Goal: Information Seeking & Learning: Find specific fact

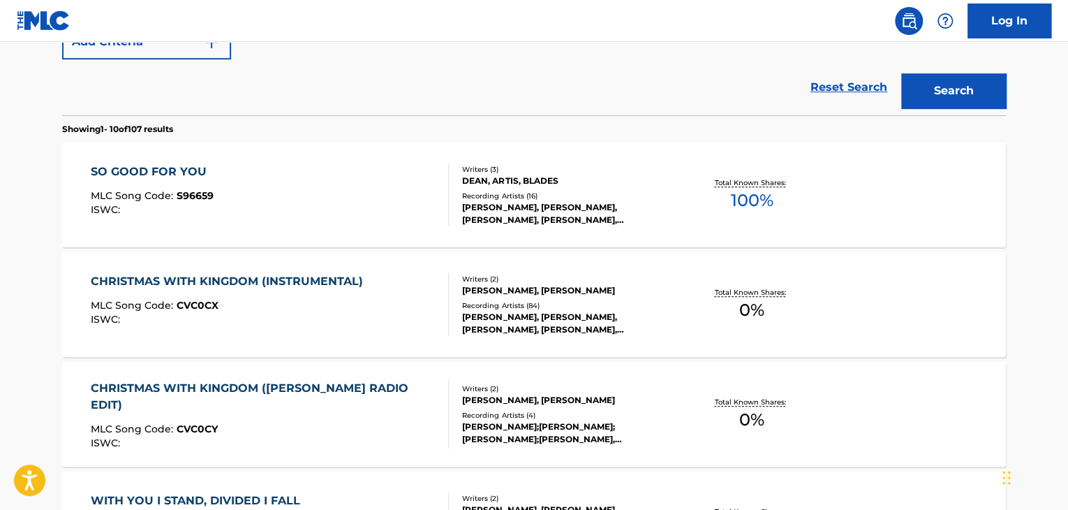
scroll to position [94, 0]
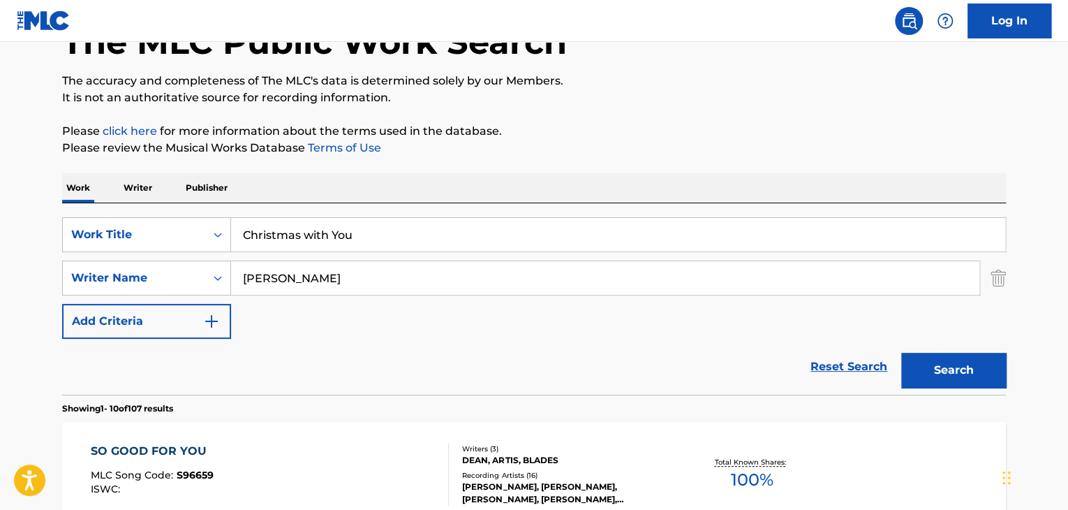
click at [316, 224] on input "Christmas with You" at bounding box center [618, 235] width 774 height 34
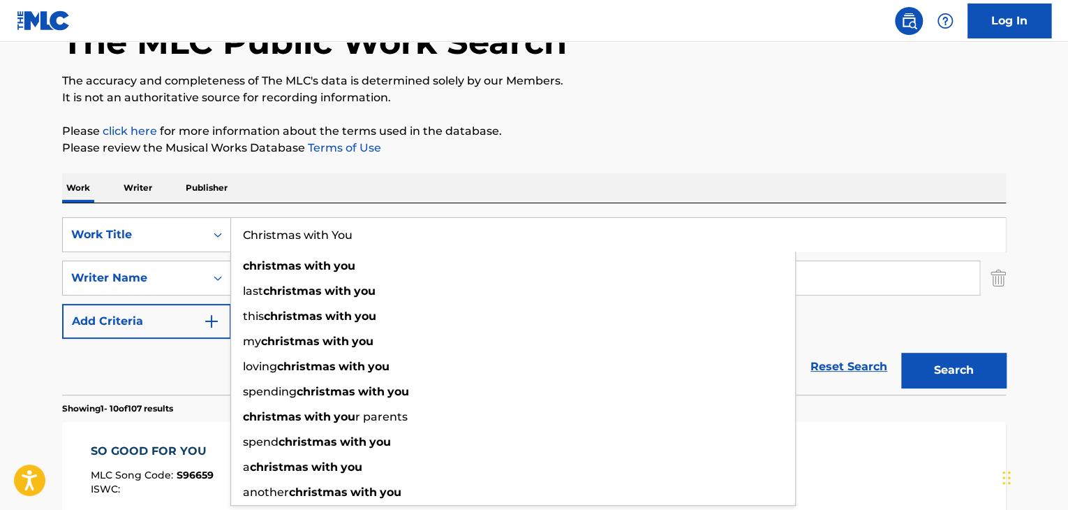
click at [316, 224] on input "Christmas with You" at bounding box center [618, 235] width 774 height 34
click at [317, 224] on input "Christmas with You" at bounding box center [618, 235] width 774 height 34
paste input "Bluebird Of Happiness"
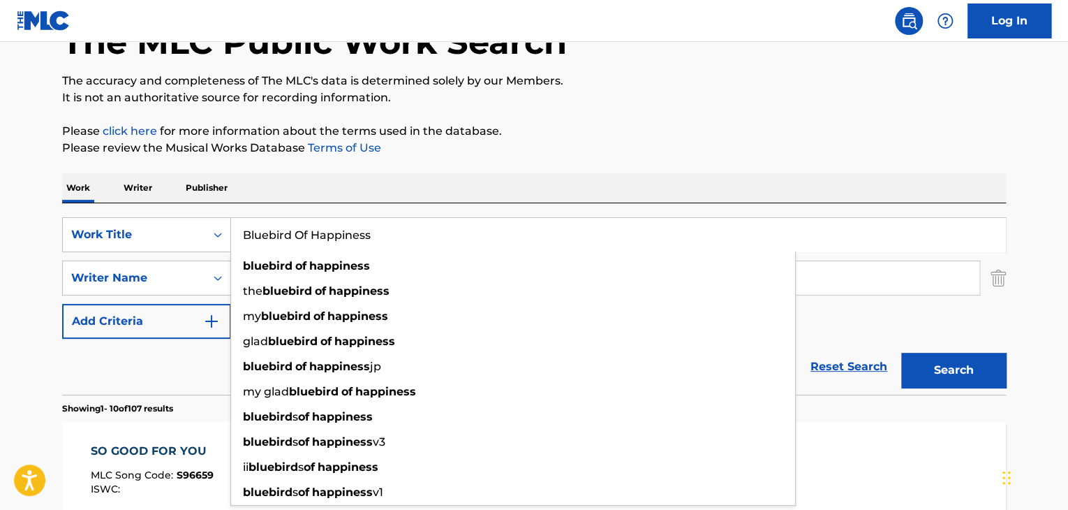
type input "Bluebird Of Happiness"
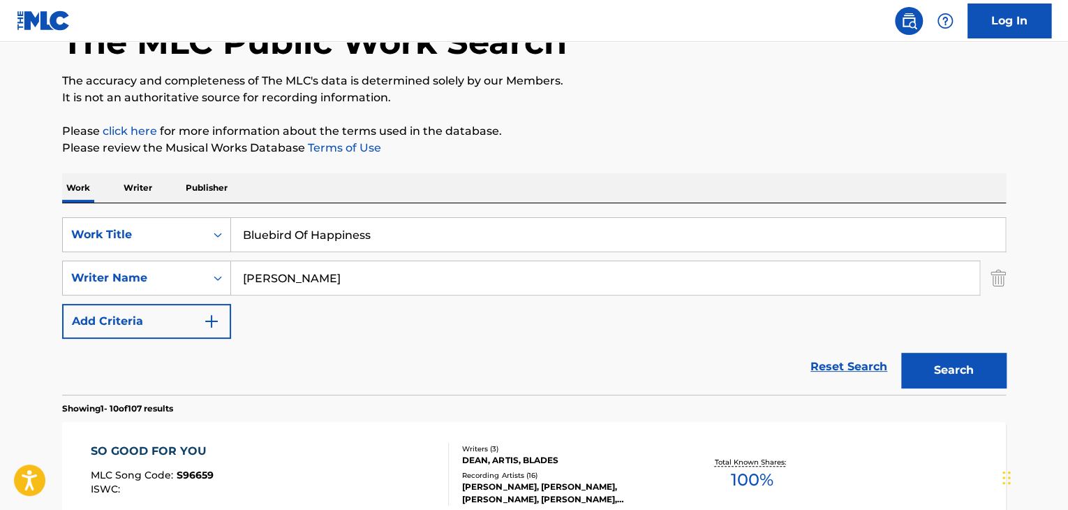
click at [470, 302] on div "SearchWithCriteriab8750cfb-ad61-4e9d-a453-5fe69319b250 Work Title Bluebird Of H…" at bounding box center [534, 277] width 944 height 121
click at [473, 293] on input "[PERSON_NAME]" at bounding box center [605, 278] width 748 height 34
click at [474, 290] on input "[PERSON_NAME]" at bounding box center [605, 278] width 748 height 34
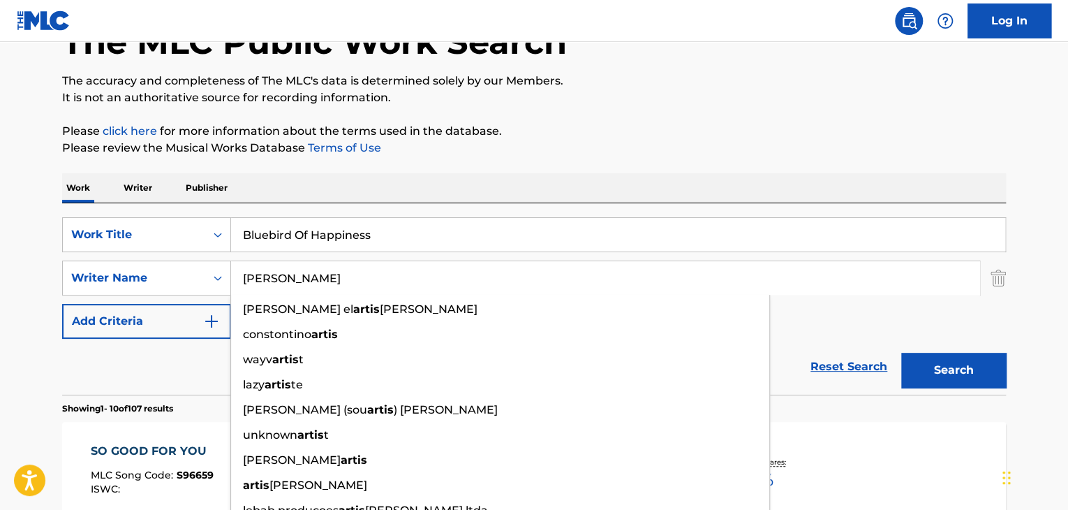
paste input "[PERSON_NAME]"
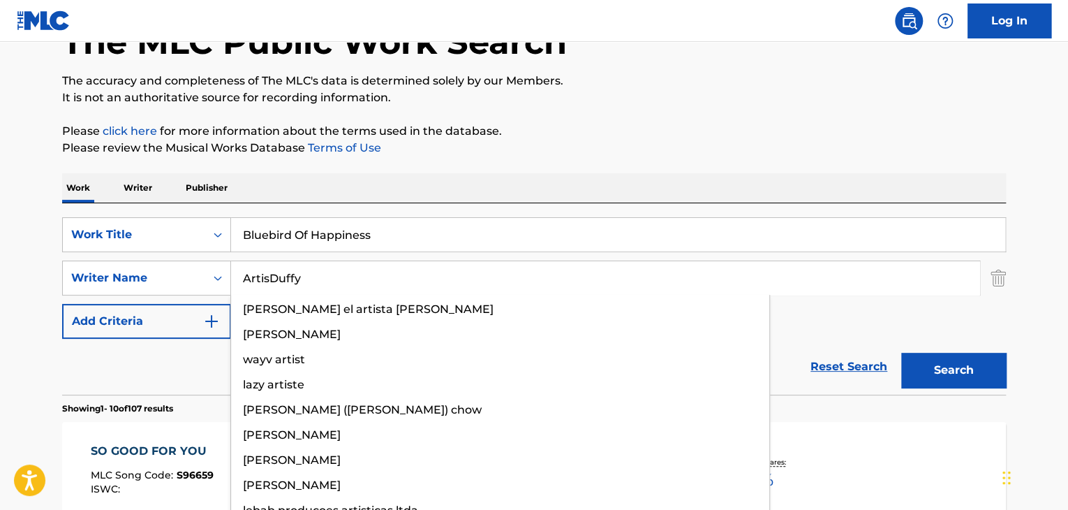
click at [482, 272] on input "ArtisDuffy" at bounding box center [605, 278] width 748 height 34
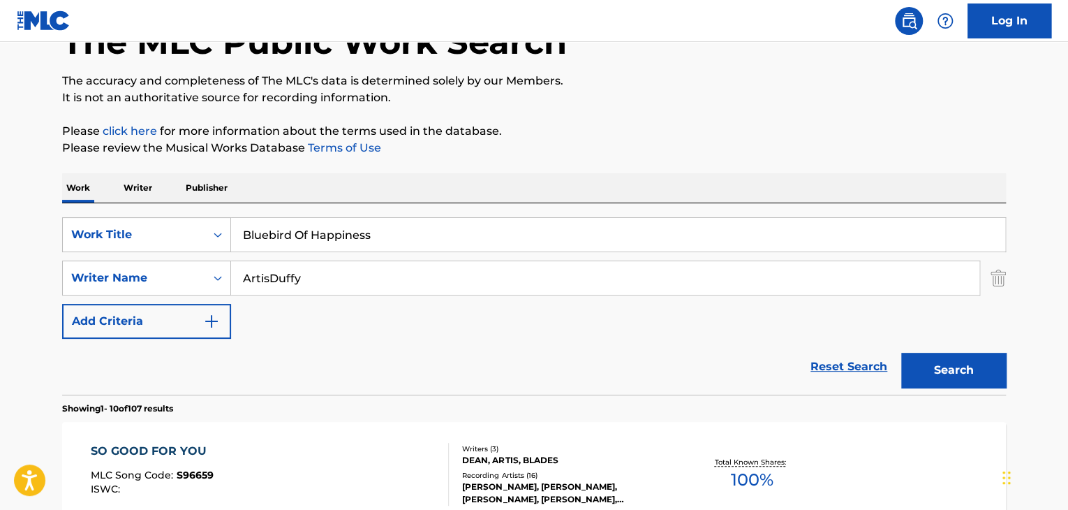
click at [482, 272] on input "ArtisDuffy" at bounding box center [605, 278] width 748 height 34
paste input "Search Form"
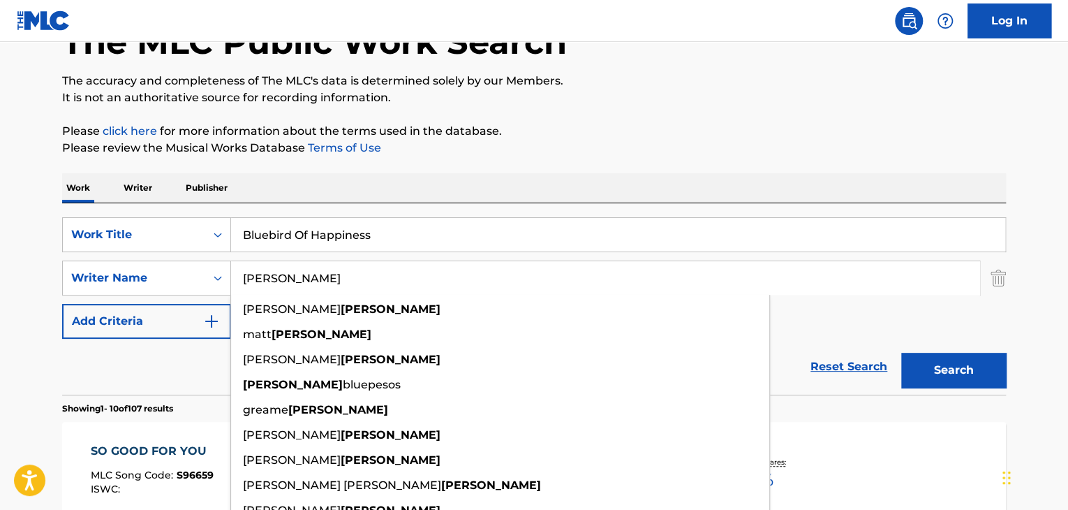
type input "[PERSON_NAME]"
click at [957, 378] on button "Search" at bounding box center [953, 370] width 105 height 35
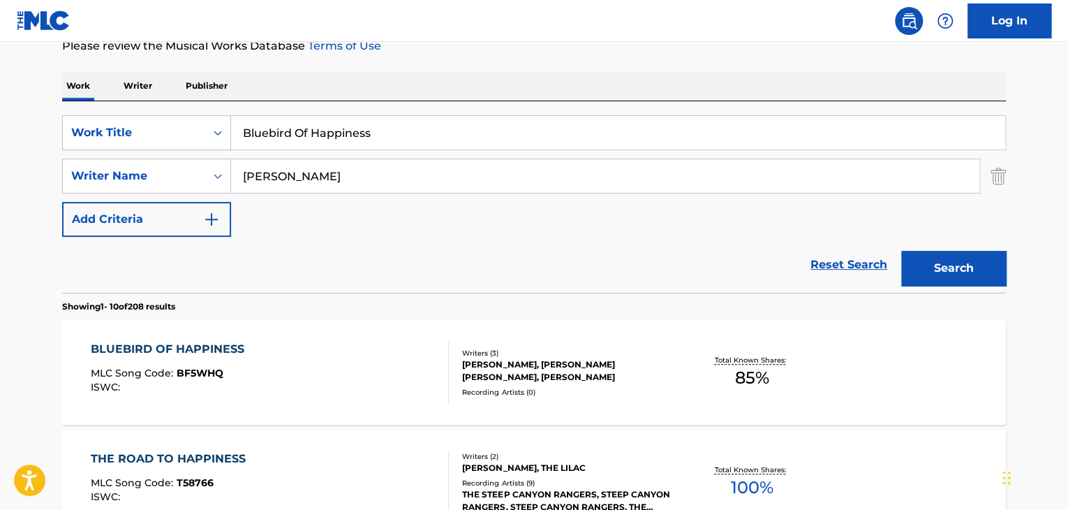
scroll to position [233, 0]
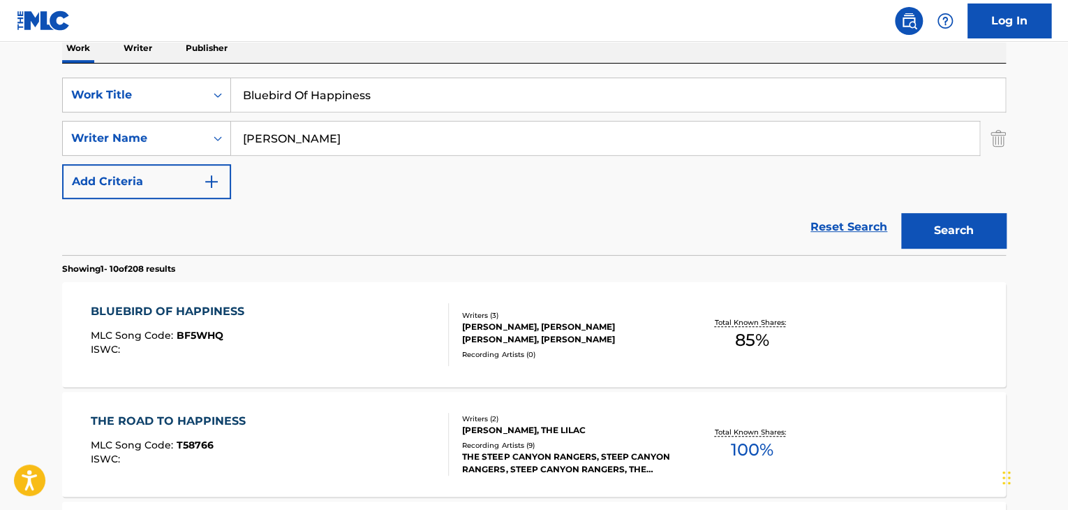
click at [223, 311] on div "BLUEBIRD OF HAPPINESS" at bounding box center [171, 311] width 161 height 17
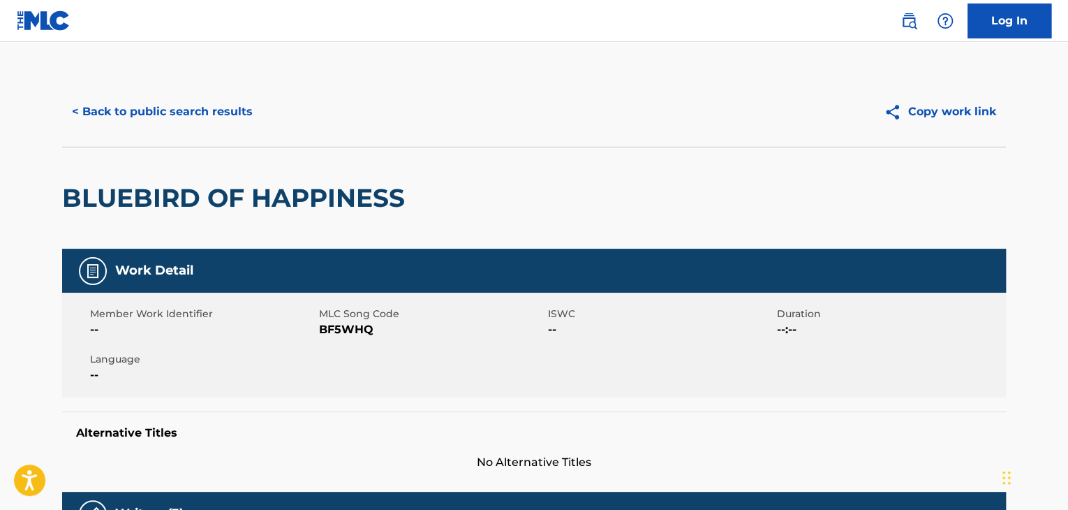
click at [363, 332] on span "BF5WHQ" at bounding box center [432, 329] width 226 height 17
copy span "BF5WHQ"
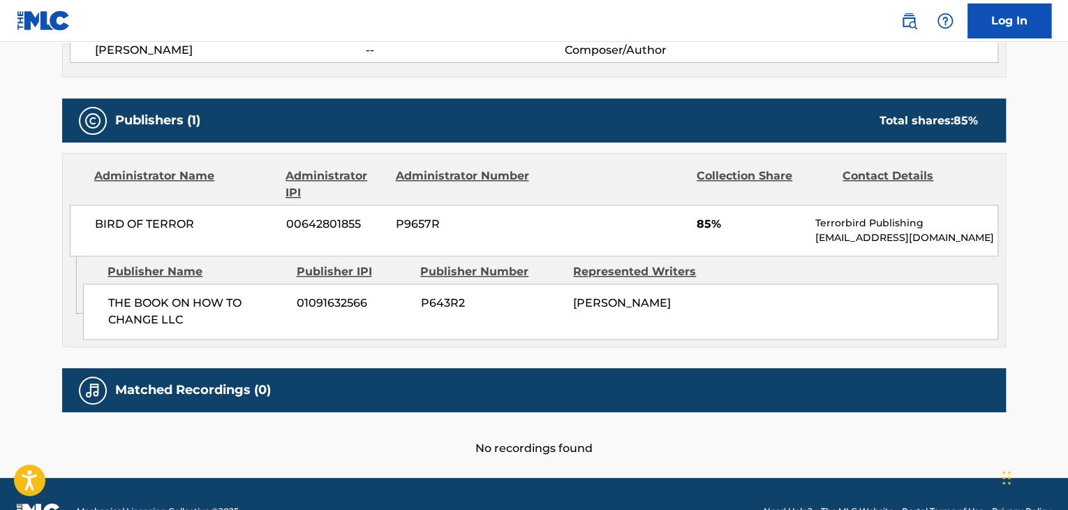
scroll to position [605, 0]
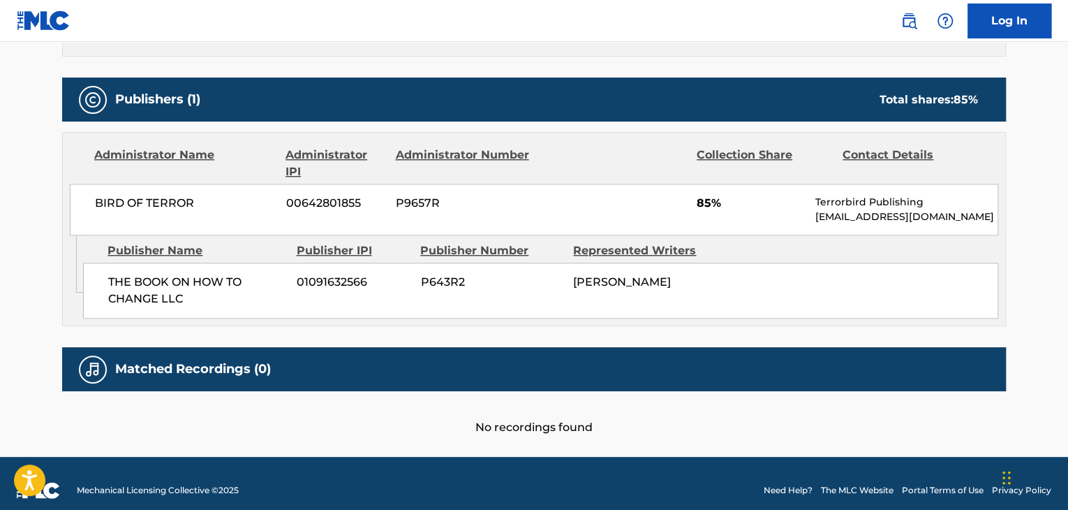
click at [205, 286] on span "THE BOOK ON HOW TO CHANGE LLC" at bounding box center [197, 291] width 178 height 34
copy div "THE BOOK ON HOW TO CHANGE LLC"
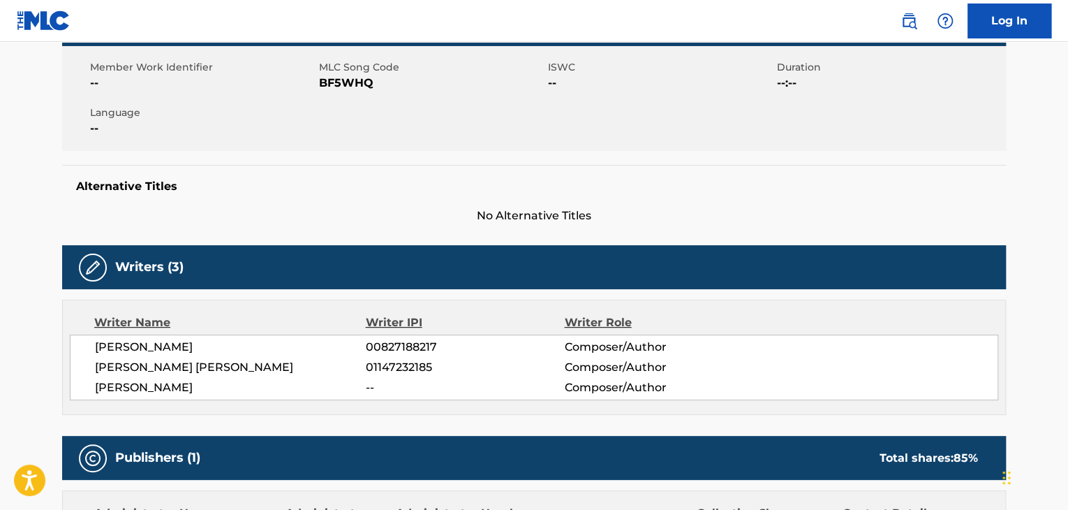
scroll to position [232, 0]
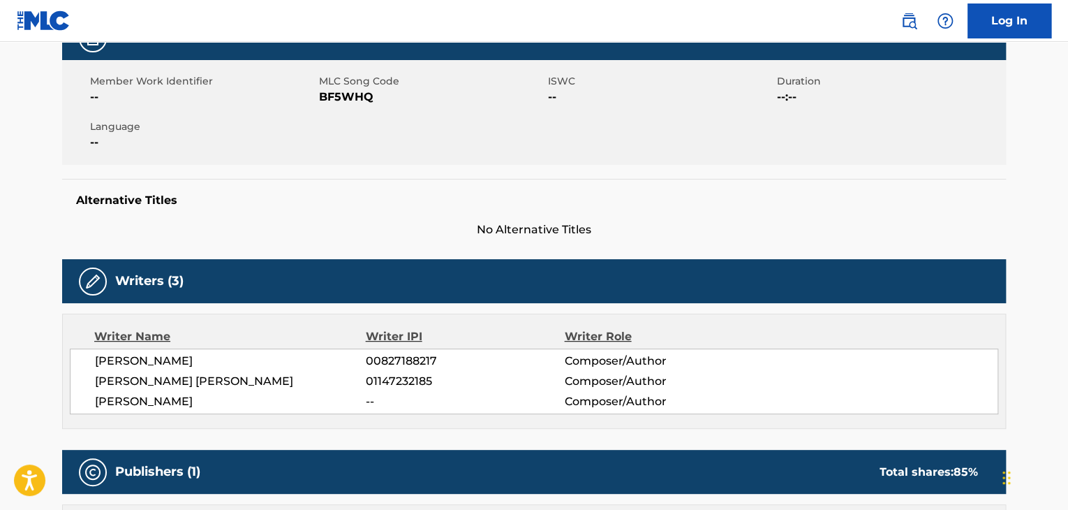
click at [344, 101] on span "BF5WHQ" at bounding box center [432, 97] width 226 height 17
copy span "BF5WHQ"
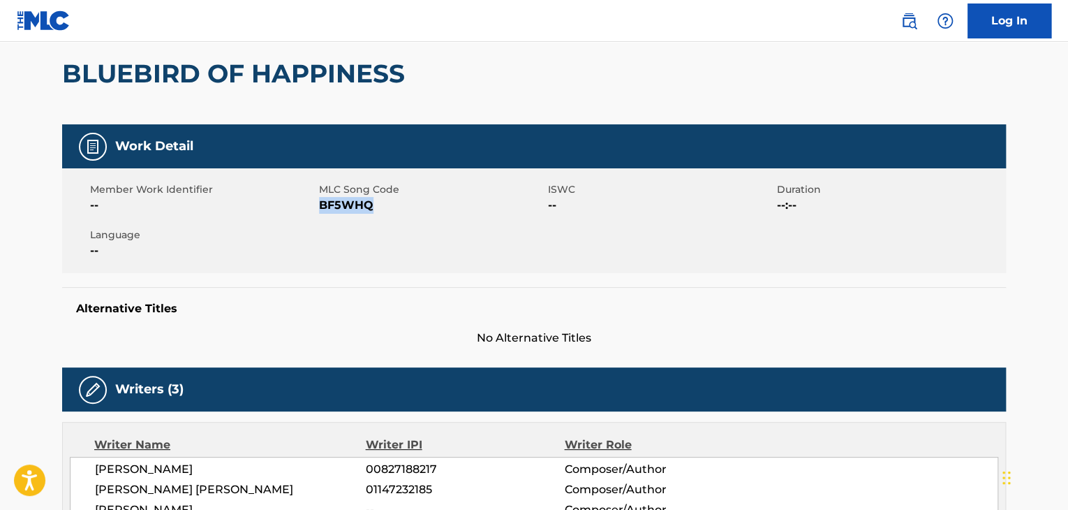
scroll to position [0, 0]
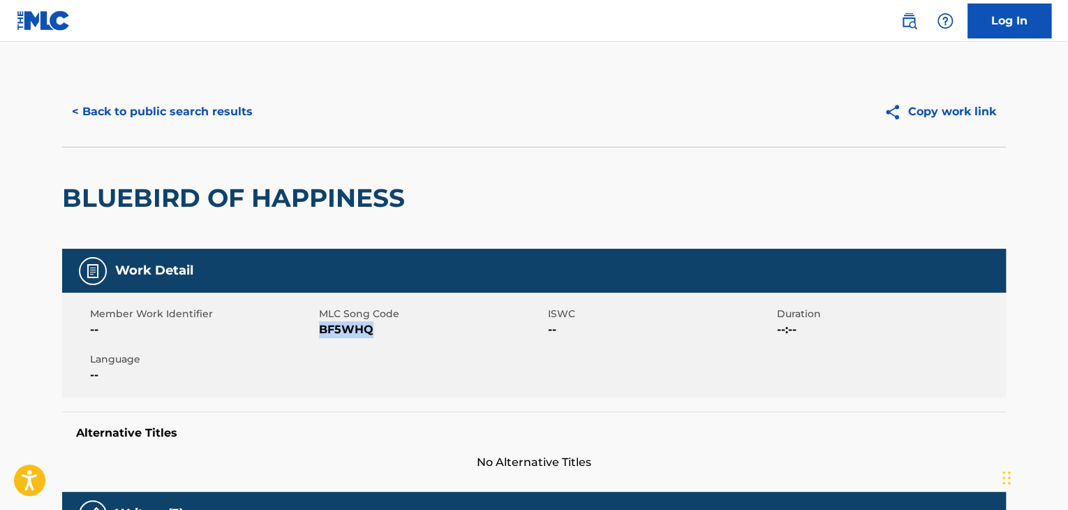
click at [212, 94] on button "< Back to public search results" at bounding box center [162, 111] width 200 height 35
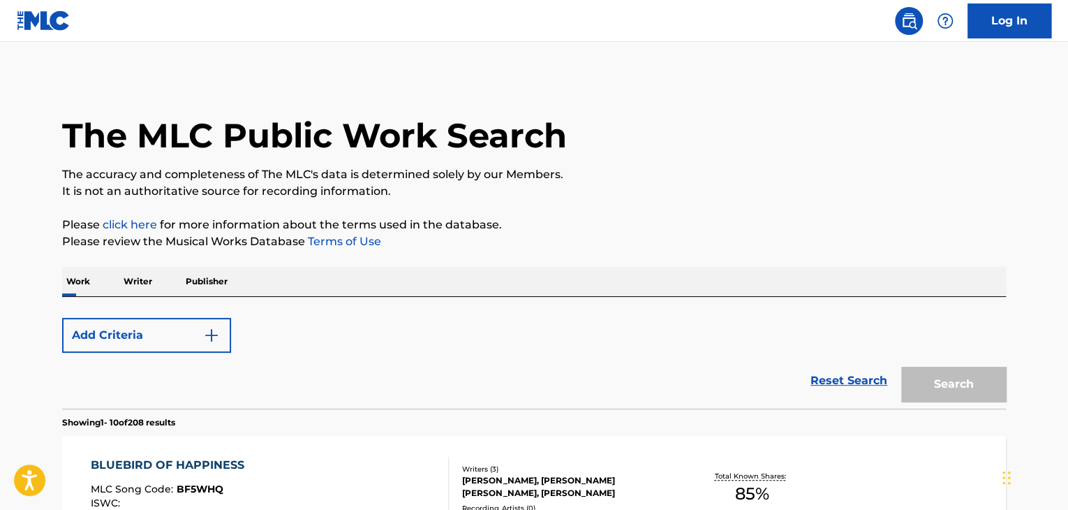
scroll to position [233, 0]
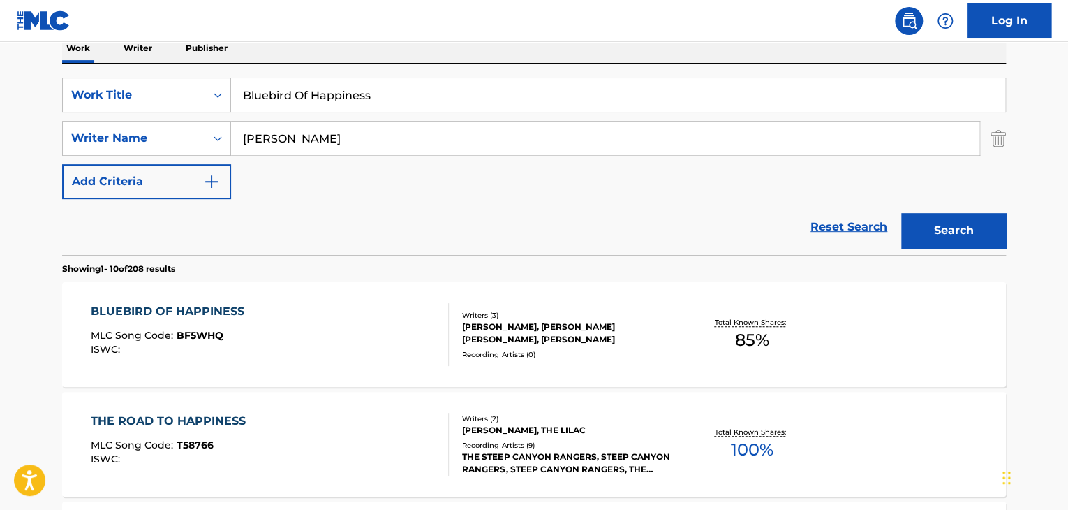
click at [334, 105] on input "Bluebird Of Happiness" at bounding box center [618, 95] width 774 height 34
paste input "Drum Show"
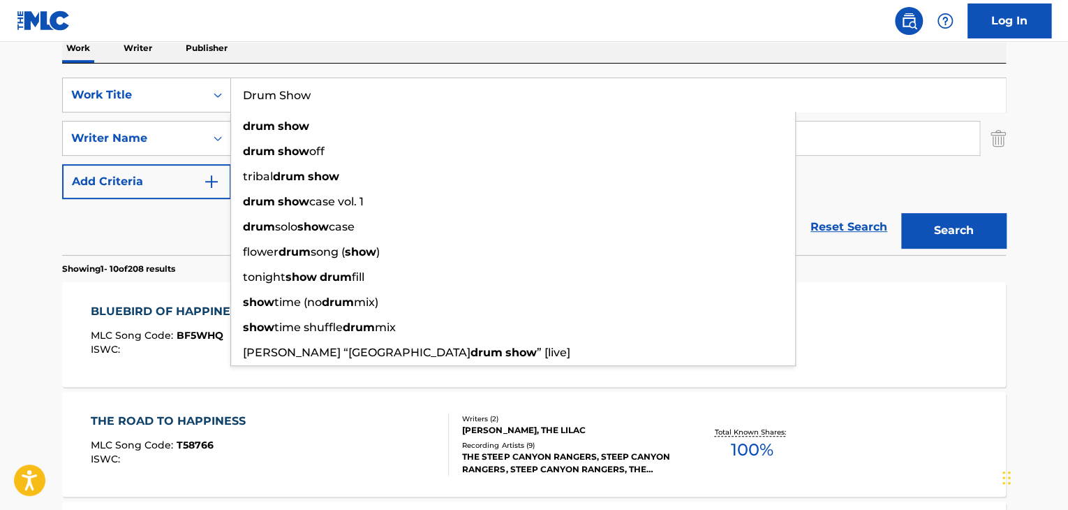
type input "Drum Show"
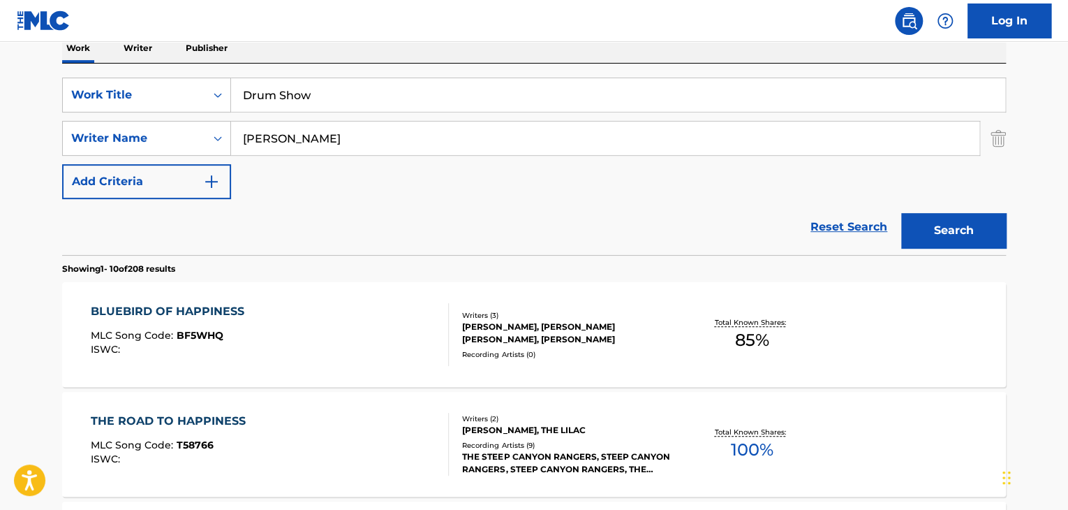
click at [389, 145] on input "[PERSON_NAME]" at bounding box center [605, 138] width 748 height 34
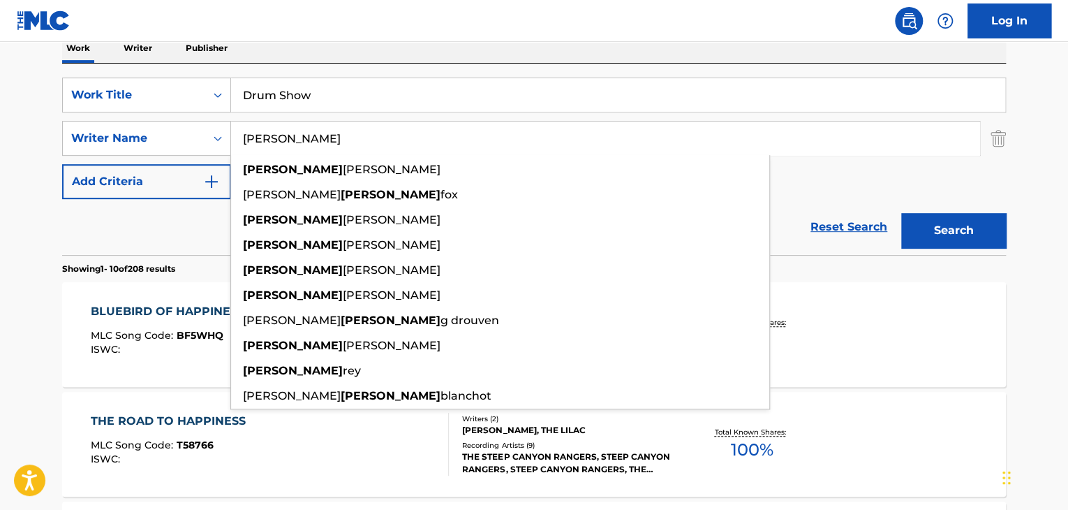
type input "[PERSON_NAME]"
click at [901, 213] on button "Search" at bounding box center [953, 230] width 105 height 35
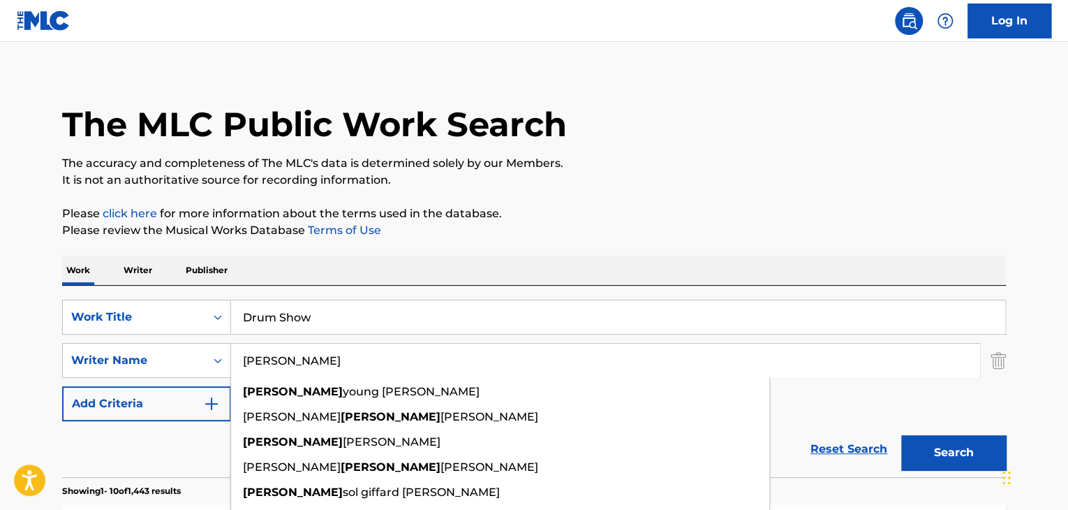
scroll to position [0, 0]
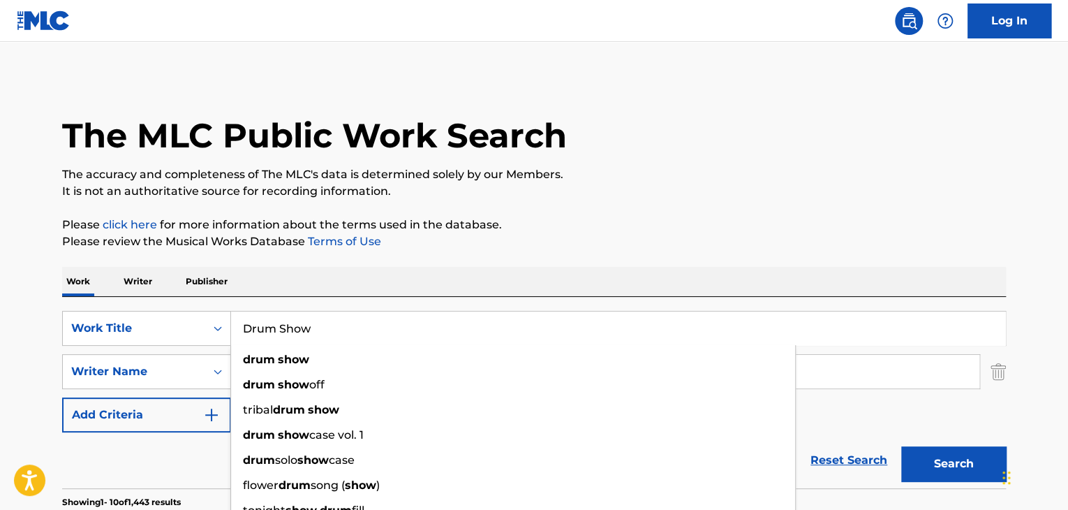
click at [501, 317] on input "Drum Show" at bounding box center [618, 328] width 774 height 34
paste input "Catching Bodies"
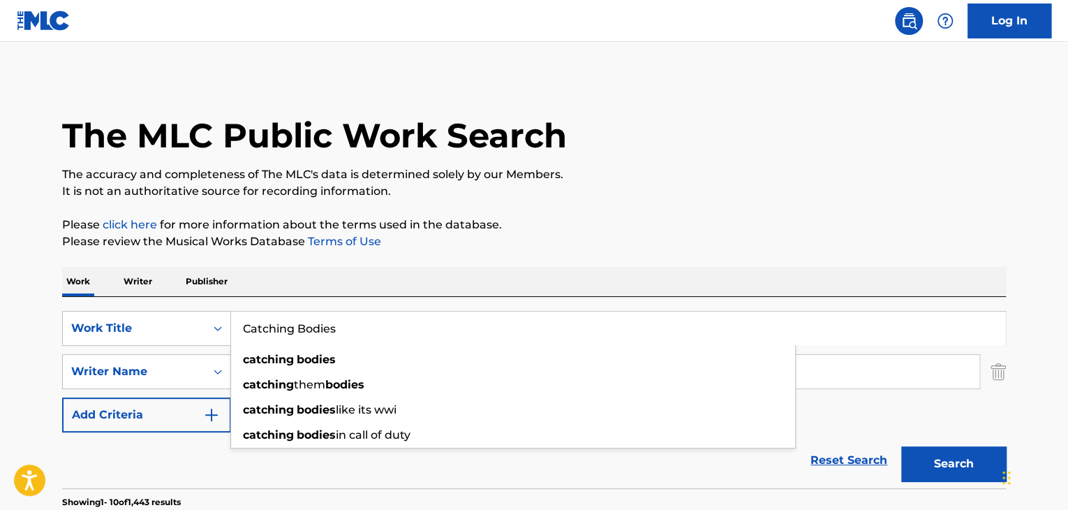
type input "Catching Bodies"
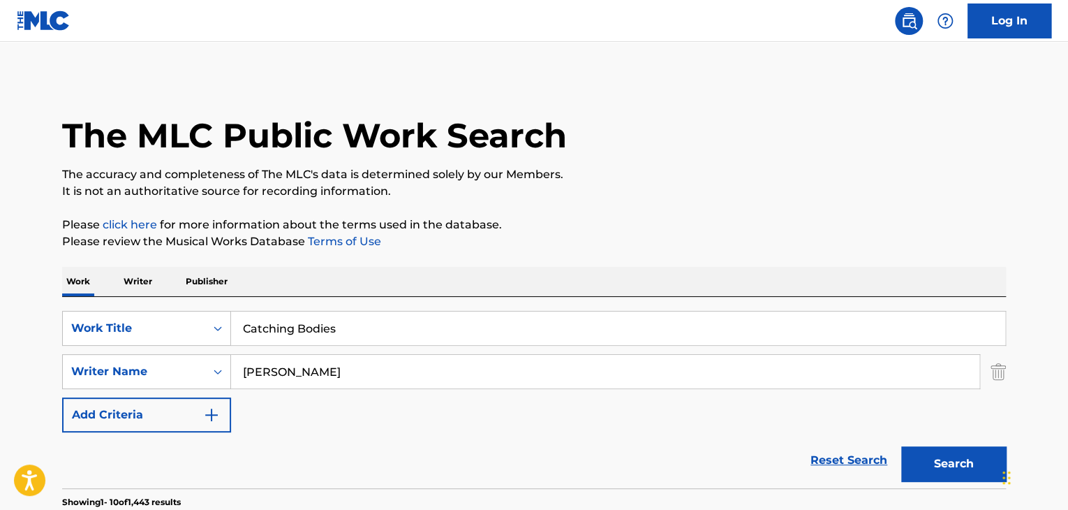
click at [662, 191] on p "It is not an authoritative source for recording information." at bounding box center [534, 191] width 944 height 17
click at [488, 355] on input "[PERSON_NAME]" at bounding box center [605, 372] width 748 height 34
paste input "[PERSON_NAME]"
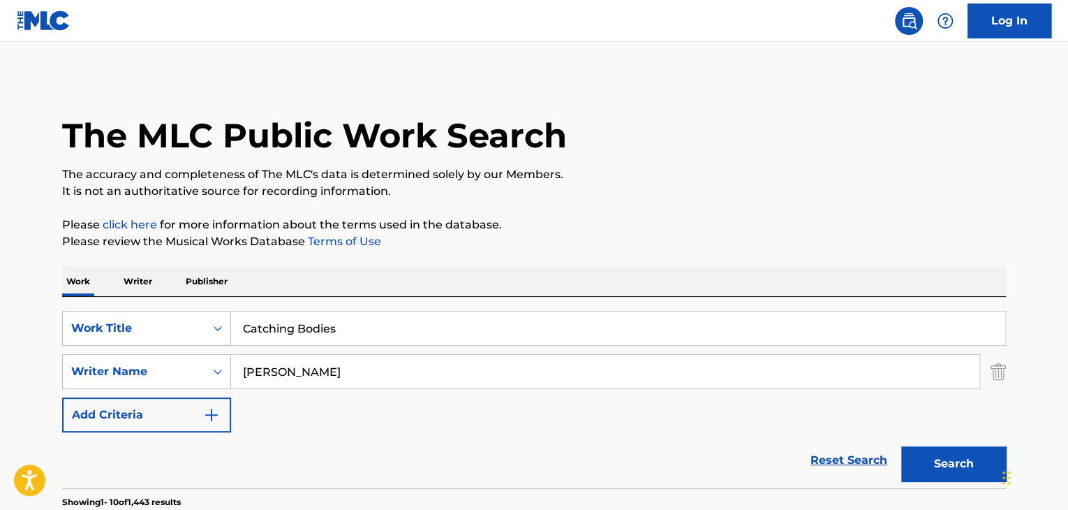
click at [947, 461] on button "Search" at bounding box center [953, 463] width 105 height 35
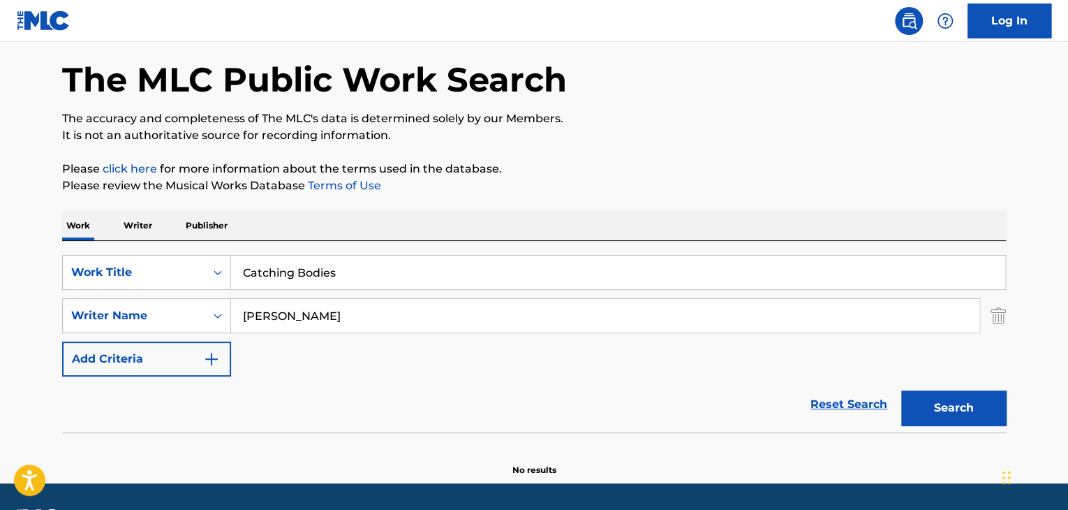
scroll to position [96, 0]
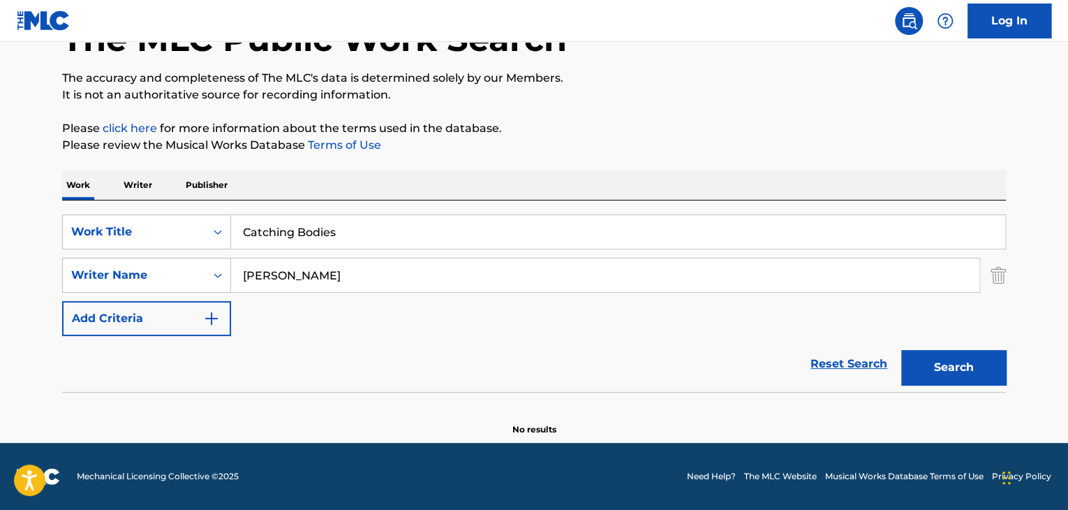
click at [445, 283] on input "[PERSON_NAME]" at bounding box center [605, 275] width 748 height 34
paste input "ekou"
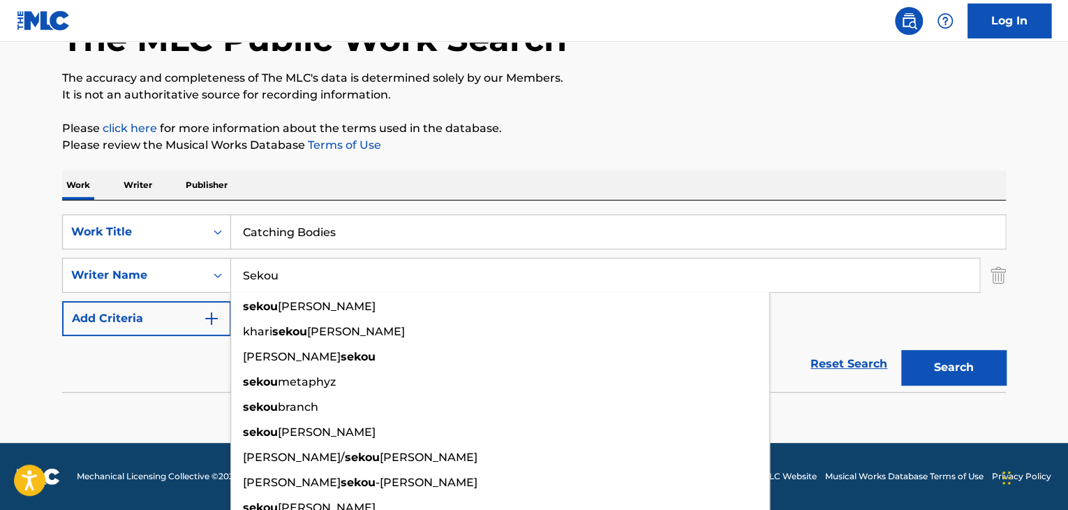
click at [952, 360] on button "Search" at bounding box center [953, 367] width 105 height 35
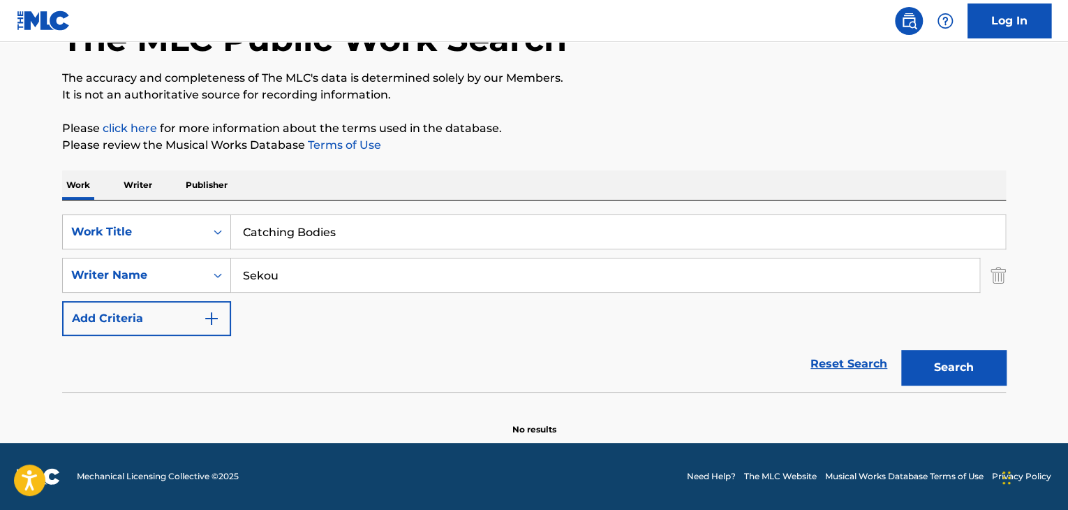
click at [363, 281] on input "Sekou" at bounding box center [605, 275] width 748 height 34
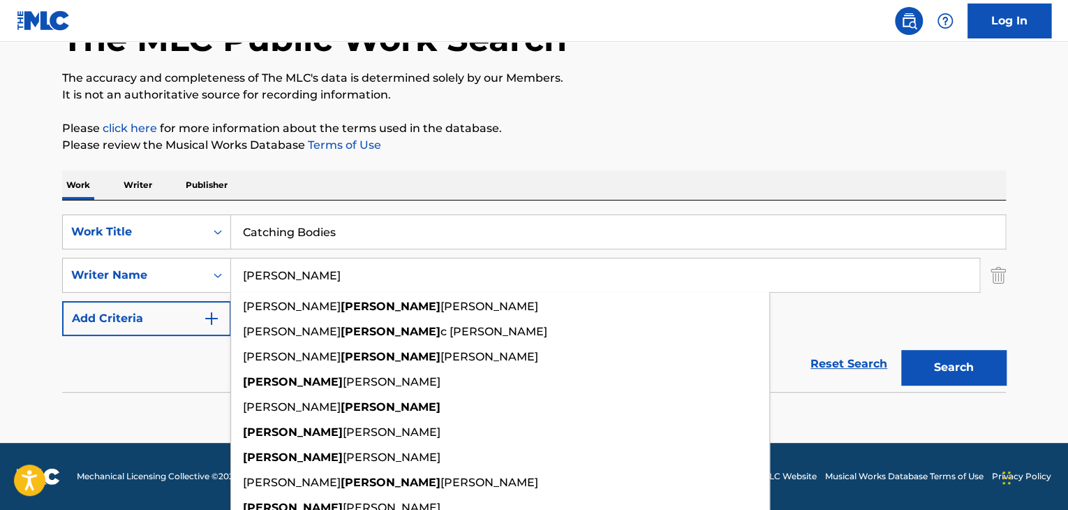
type input "[PERSON_NAME]"
click at [901, 350] on button "Search" at bounding box center [953, 367] width 105 height 35
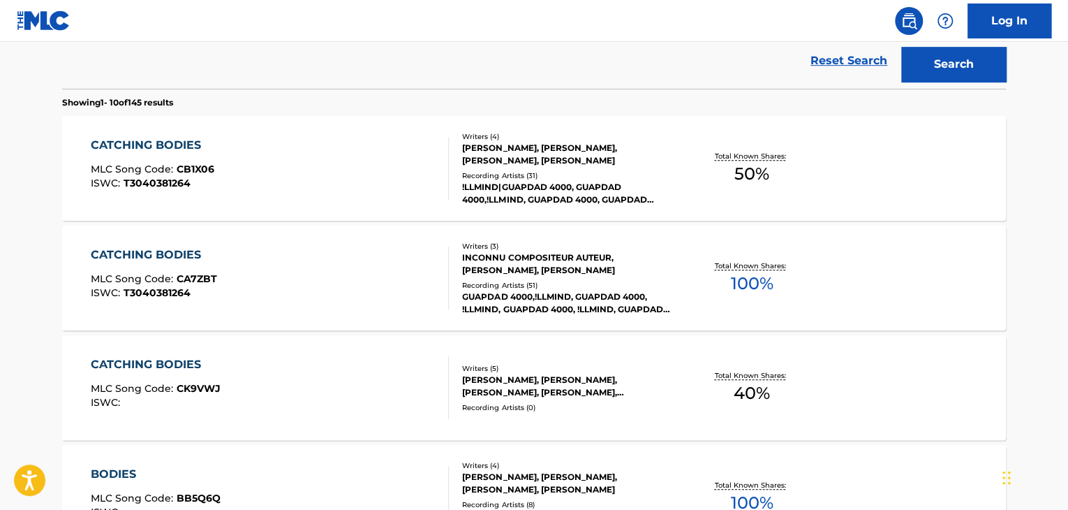
scroll to position [422, 0]
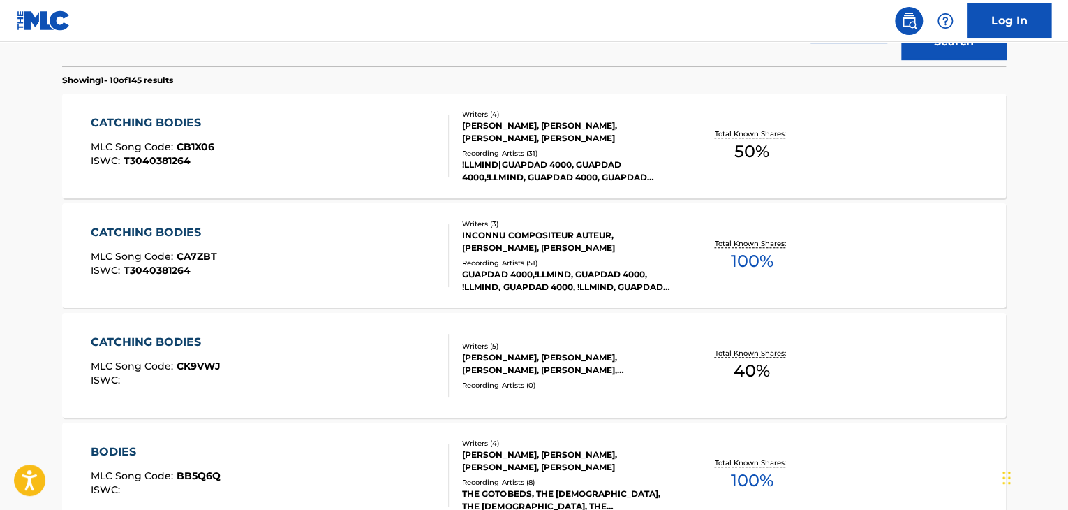
click at [179, 335] on div "CATCHING BODIES" at bounding box center [156, 342] width 130 height 17
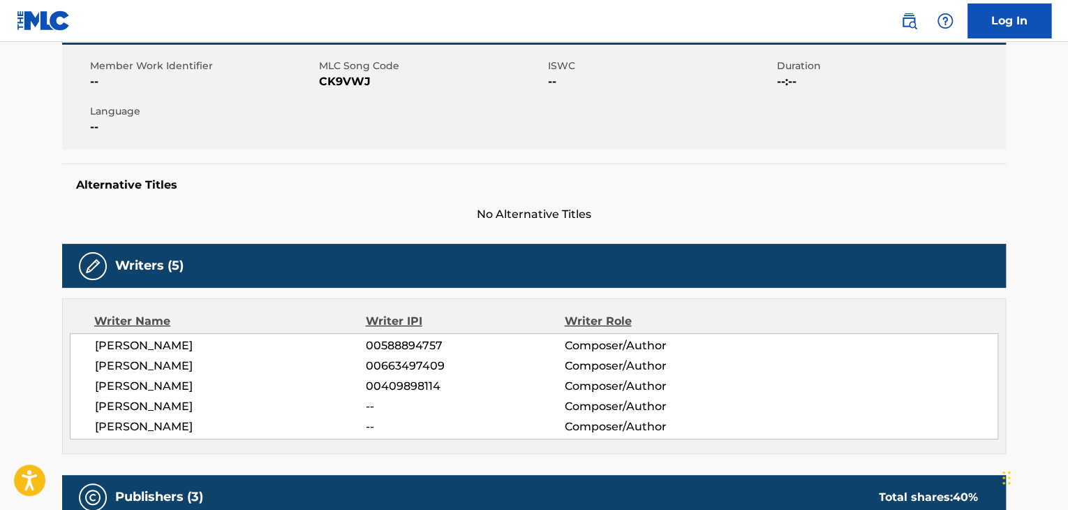
scroll to position [251, 0]
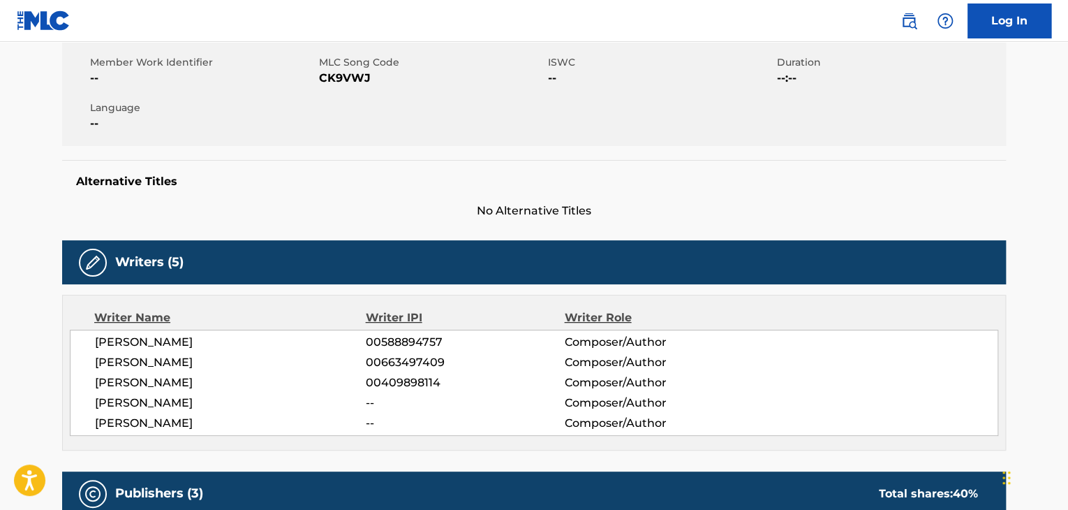
scroll to position [501, 0]
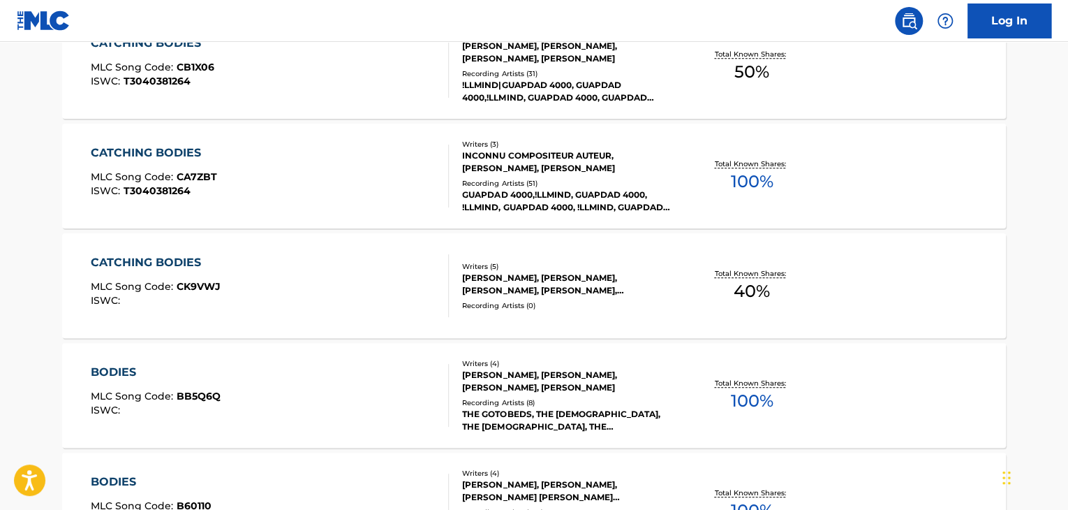
click at [191, 152] on div "CATCHING BODIES" at bounding box center [154, 153] width 126 height 17
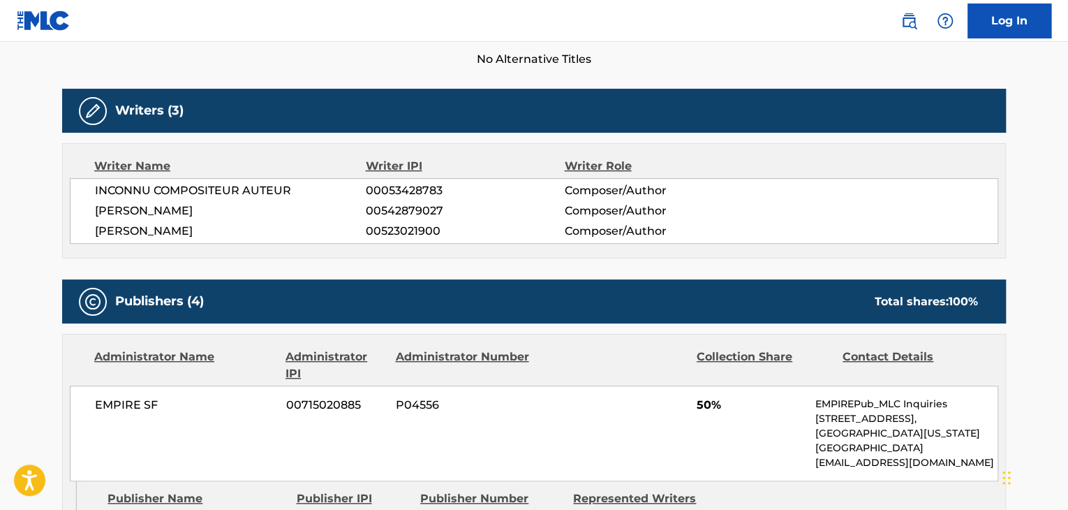
scroll to position [419, 0]
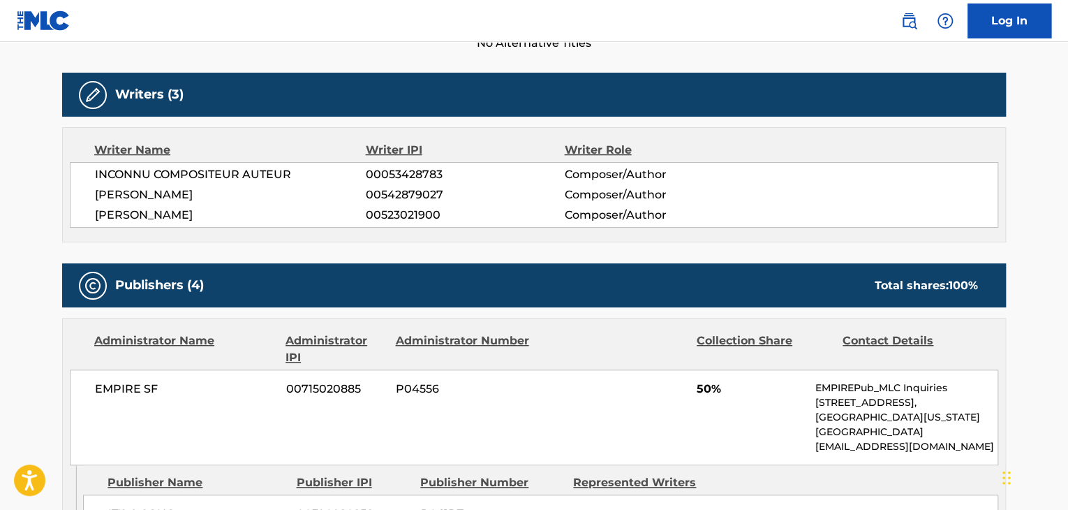
scroll to position [581, 0]
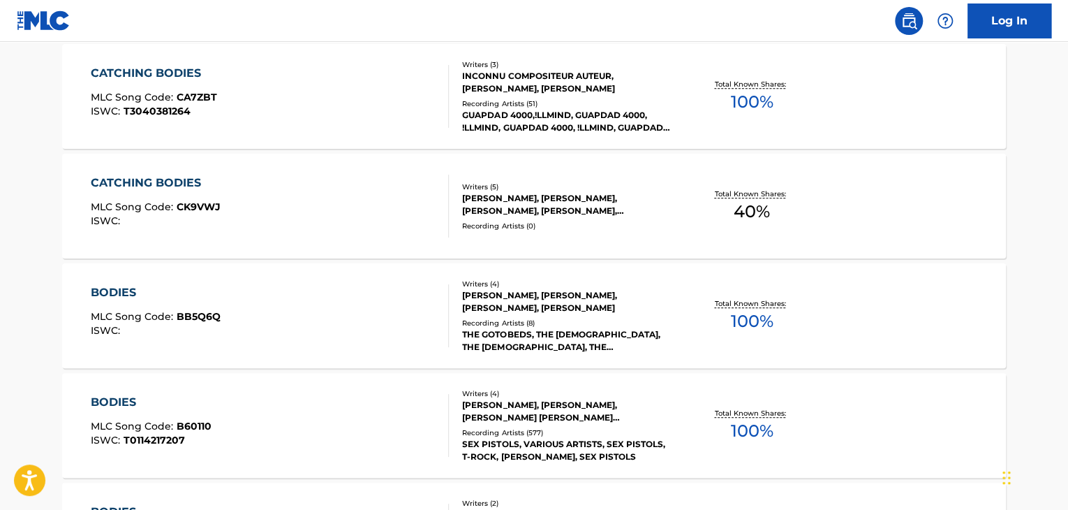
click at [175, 182] on div "CATCHING BODIES" at bounding box center [156, 183] width 130 height 17
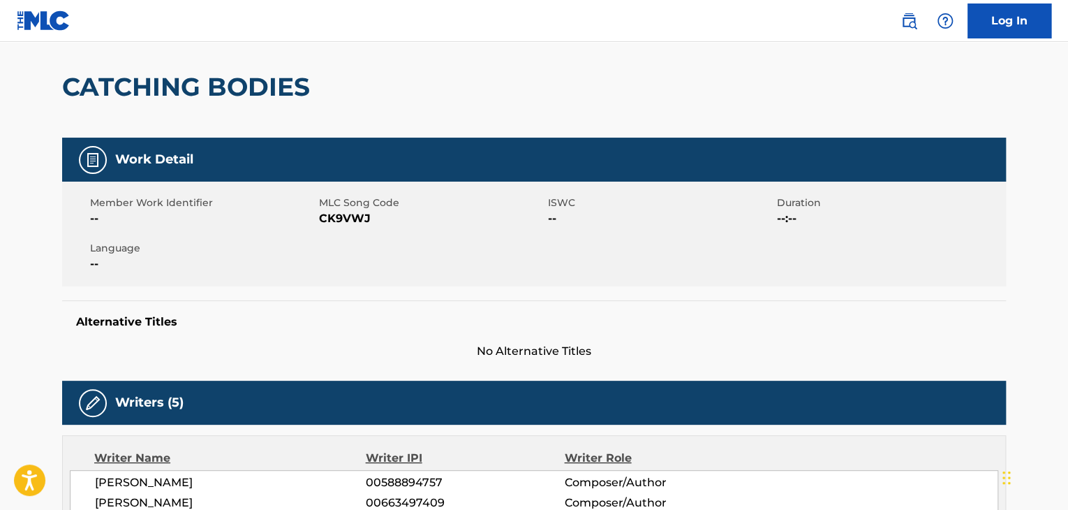
scroll to position [279, 0]
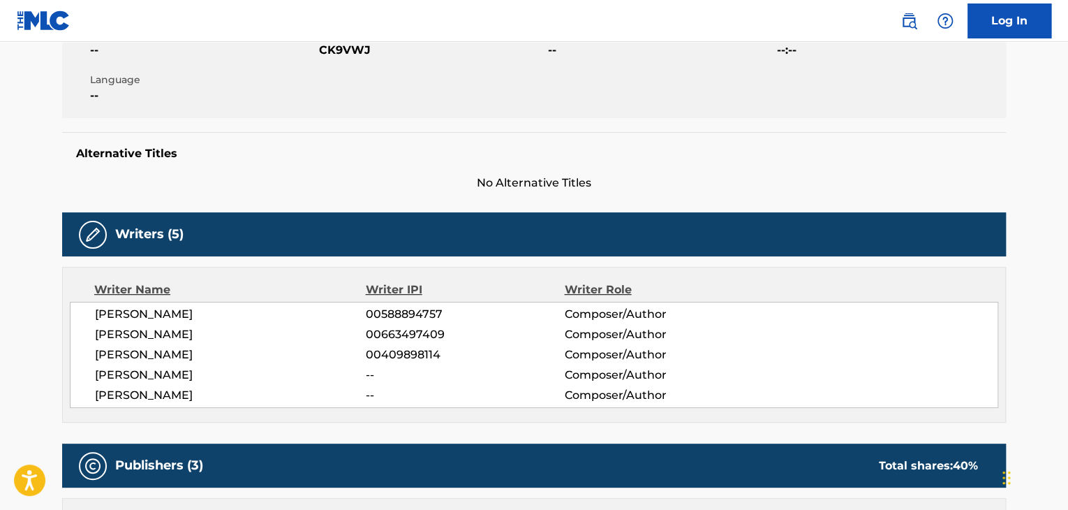
click at [341, 58] on span "CK9VWJ" at bounding box center [432, 50] width 226 height 17
copy span "CK9VWJ"
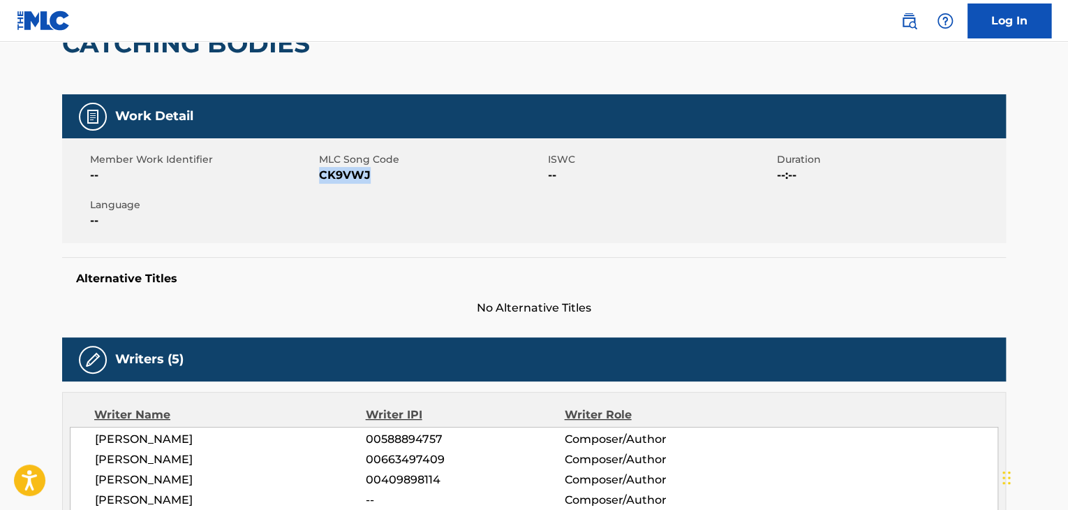
scroll to position [0, 0]
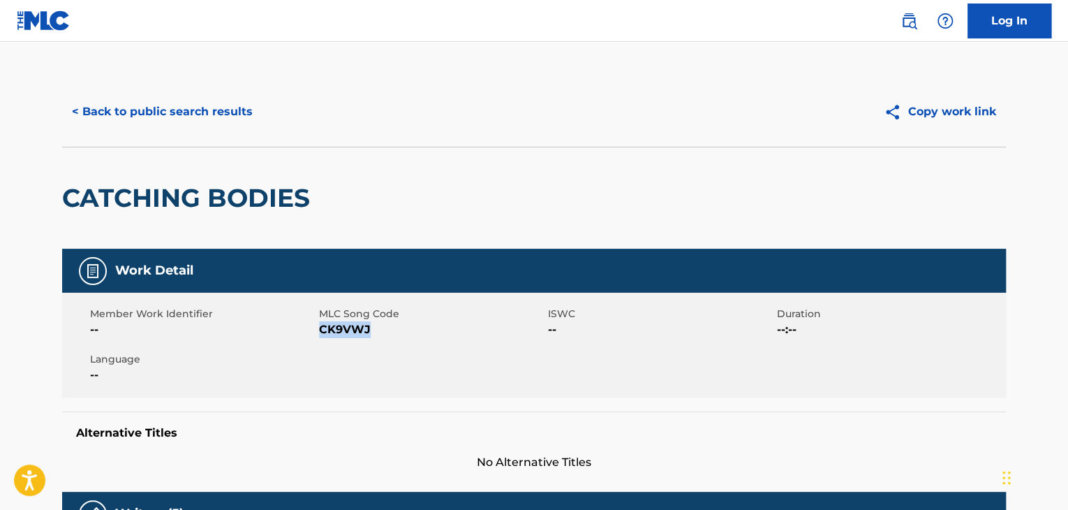
click at [250, 121] on button "< Back to public search results" at bounding box center [162, 111] width 200 height 35
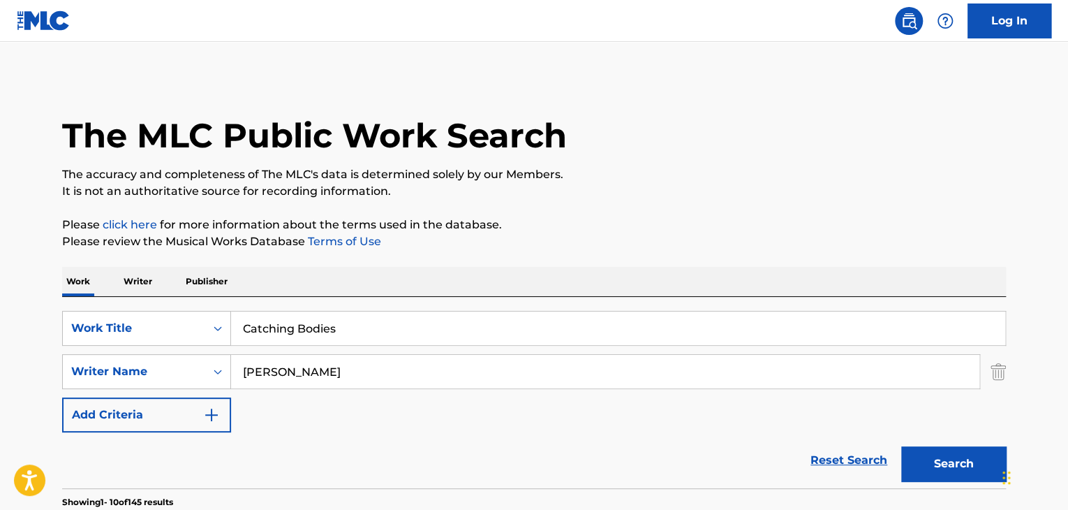
click at [341, 325] on input "Catching Bodies" at bounding box center [618, 328] width 774 height 34
paste input "Heijden"
type input "Heijden"
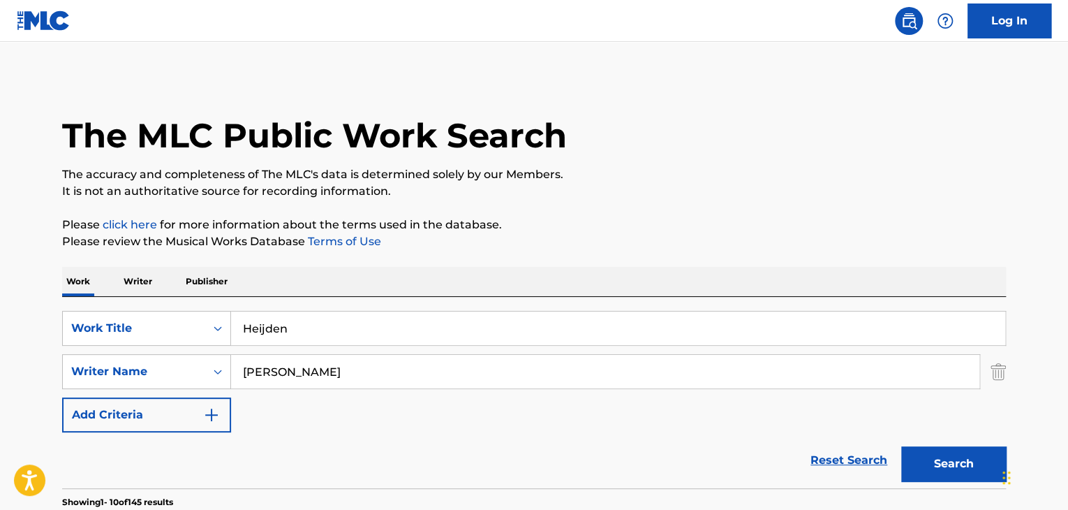
click at [436, 386] on input "[PERSON_NAME]" at bounding box center [605, 372] width 748 height 34
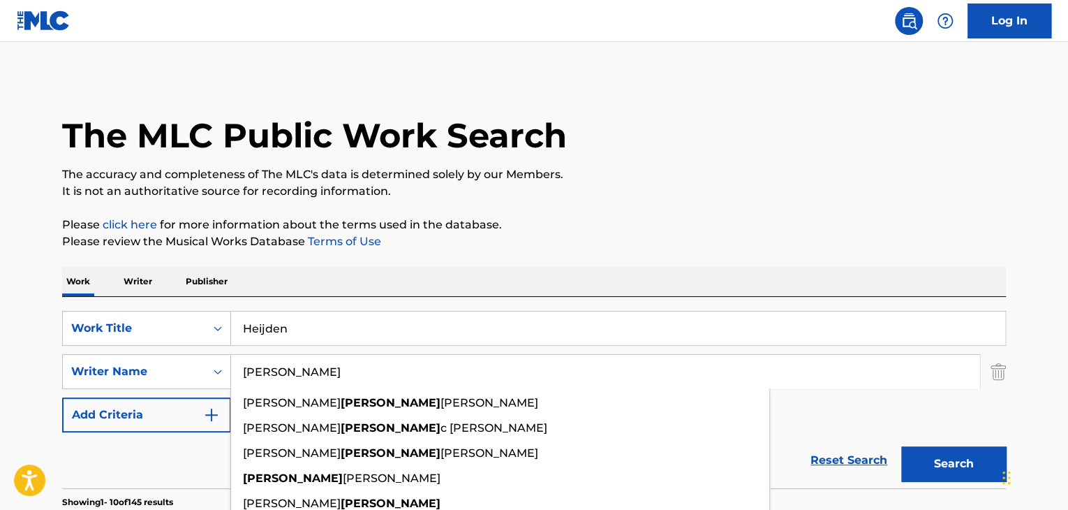
paste input "Heijden"
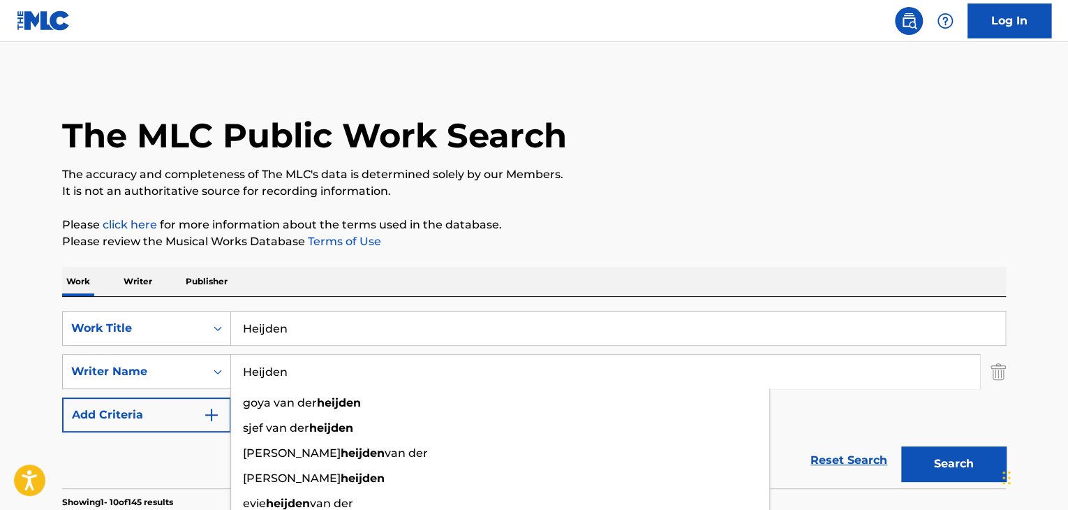
type input "Heijden"
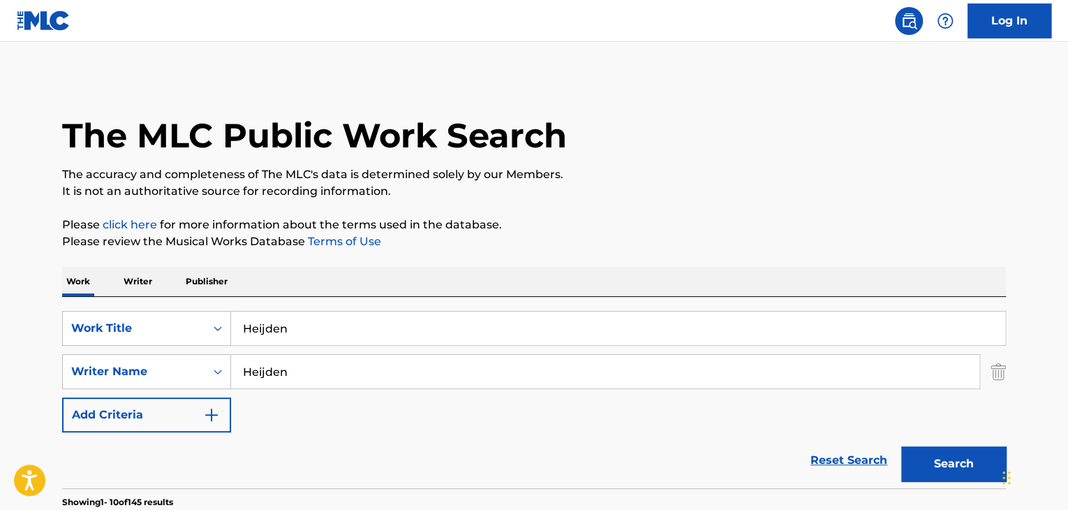
click at [482, 330] on input "Heijden" at bounding box center [618, 328] width 774 height 34
click at [483, 330] on input "Heijden" at bounding box center [618, 328] width 774 height 34
click at [483, 329] on input "Heijden" at bounding box center [618, 328] width 774 height 34
paste input "old On, Let Go"
click at [940, 467] on button "Search" at bounding box center [953, 463] width 105 height 35
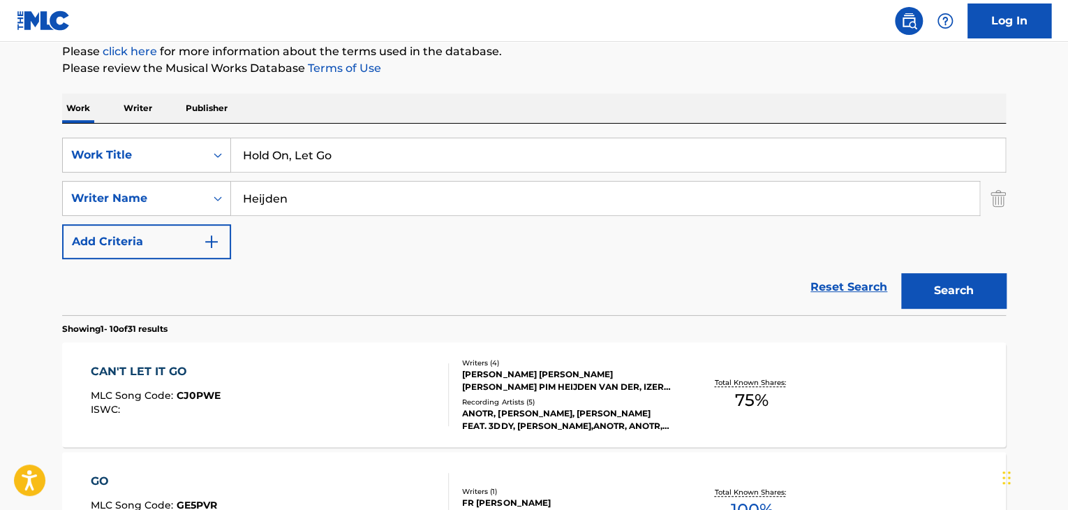
scroll to position [232, 0]
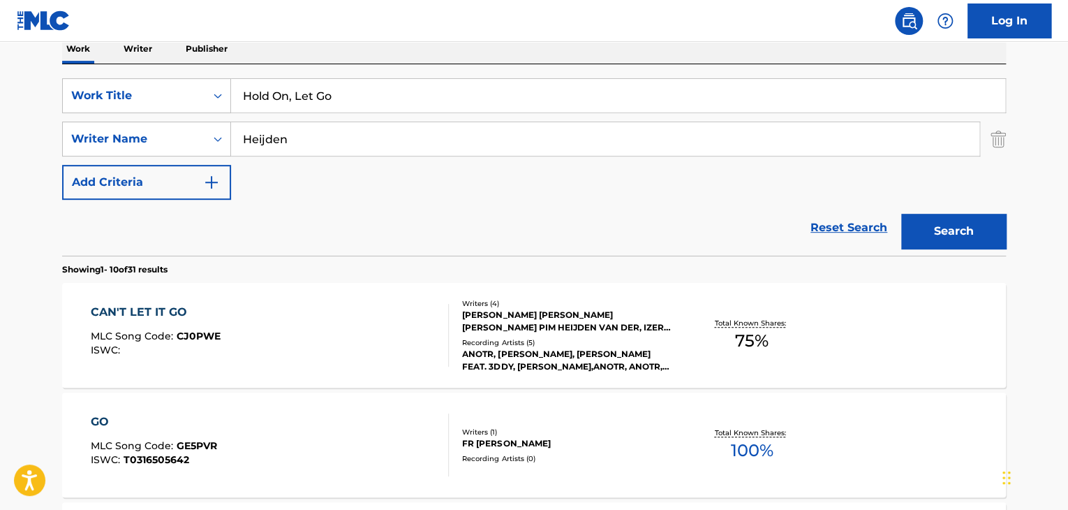
click at [440, 99] on input "Hold On, Let Go" at bounding box center [618, 96] width 774 height 34
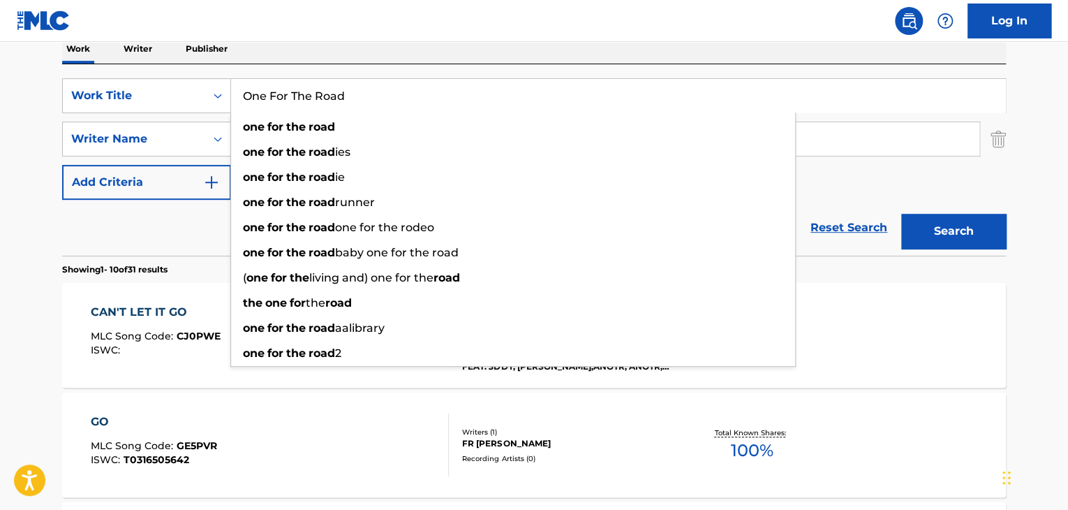
type input "One For The Road"
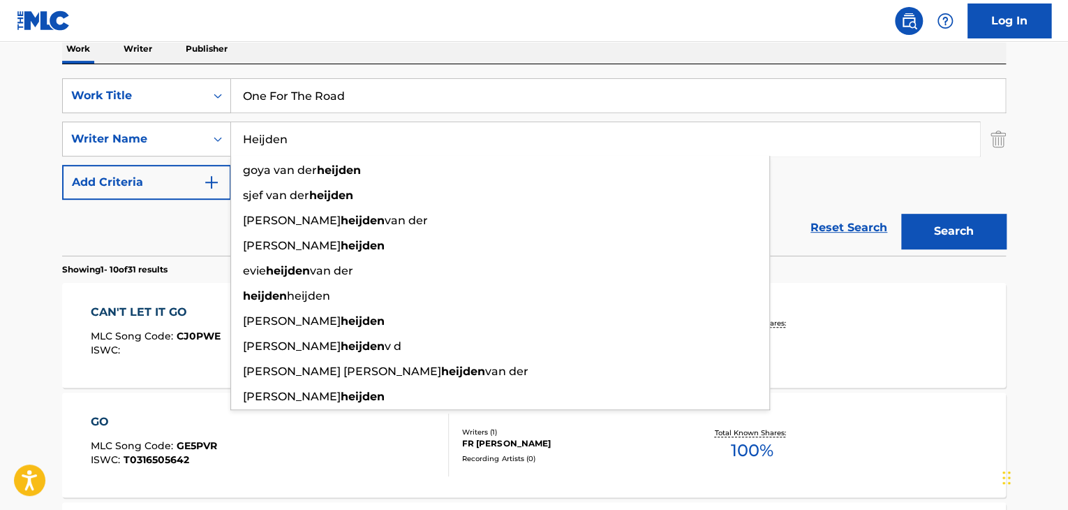
paste input "[PERSON_NAME]"
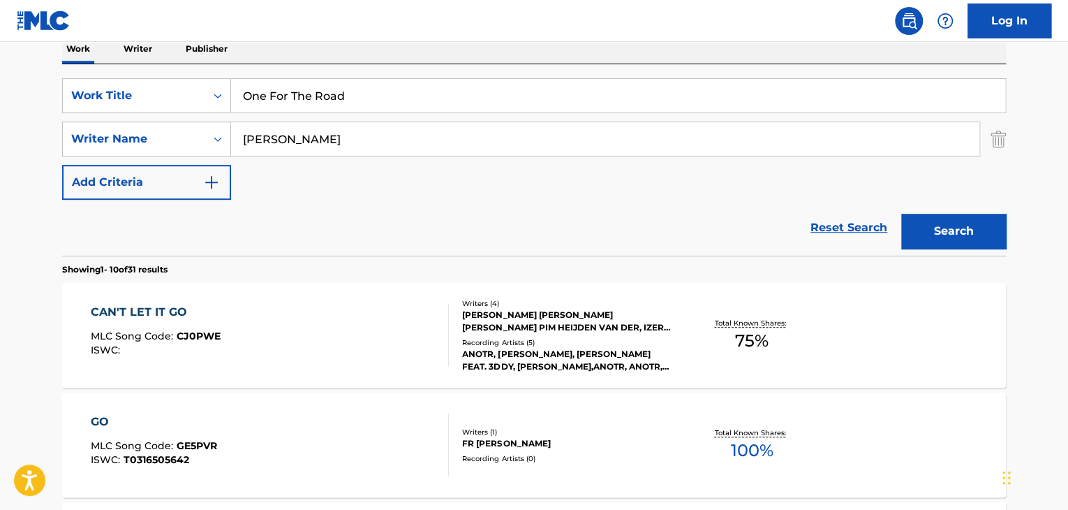
click at [901, 214] on button "Search" at bounding box center [953, 231] width 105 height 35
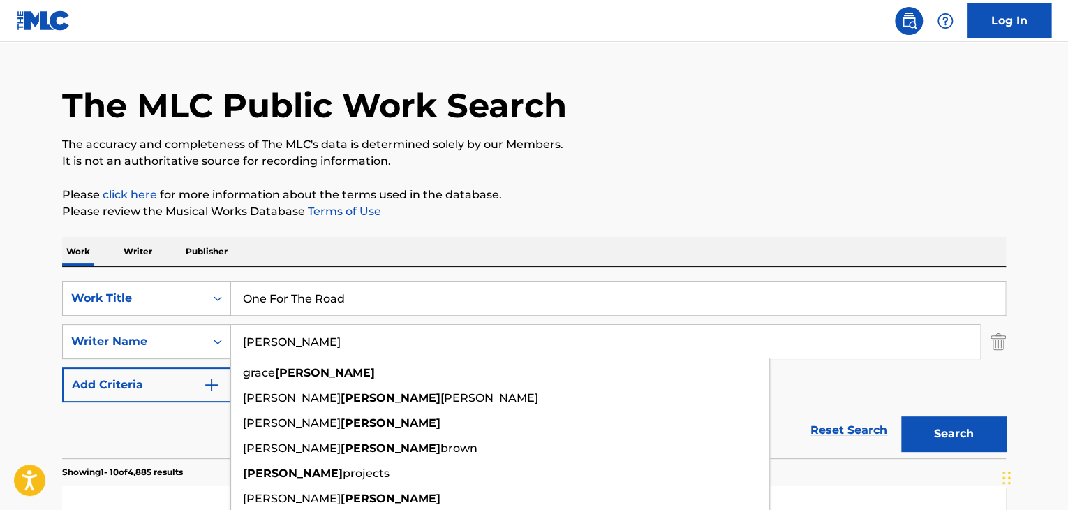
scroll to position [0, 0]
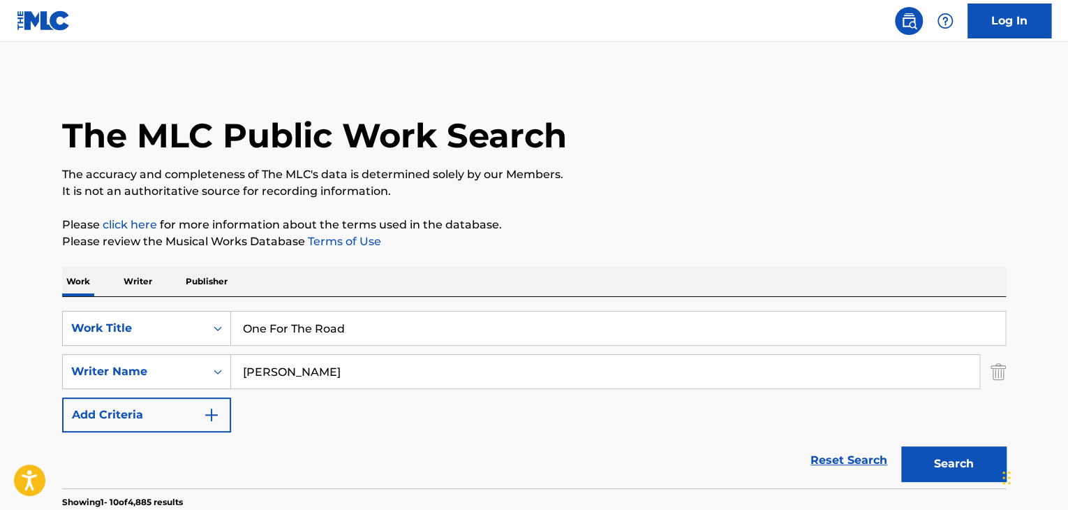
drag, startPoint x: 155, startPoint y: 467, endPoint x: 164, endPoint y: 456, distance: 14.4
click at [156, 467] on div "Reset Search Search" at bounding box center [534, 460] width 944 height 56
click at [290, 374] on input "[PERSON_NAME]" at bounding box center [605, 372] width 748 height 34
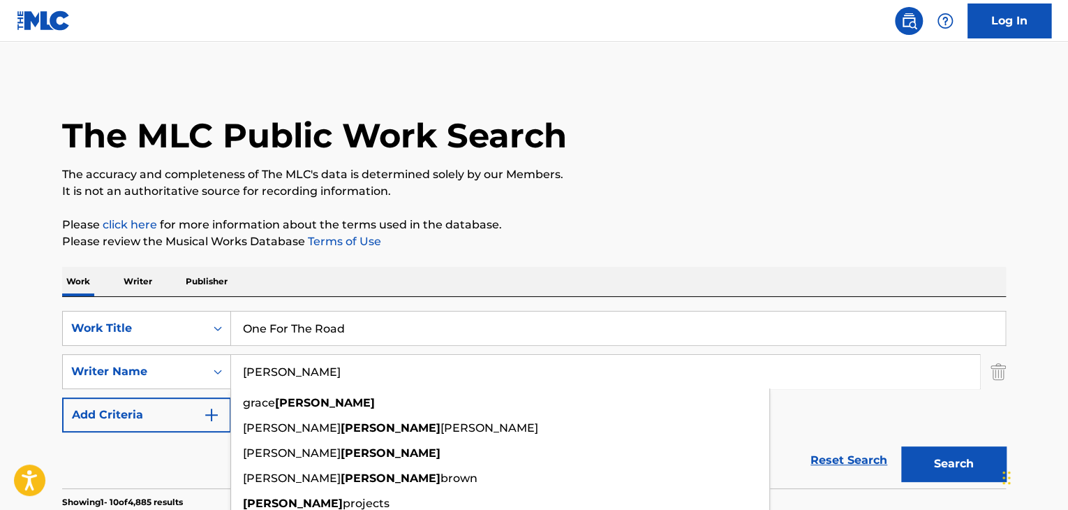
click at [290, 374] on input "[PERSON_NAME]" at bounding box center [605, 372] width 748 height 34
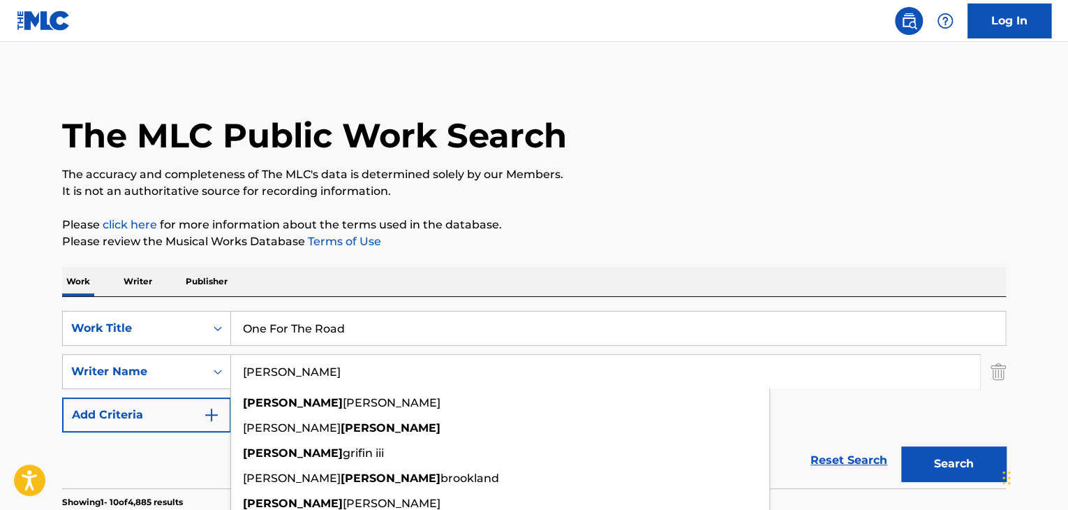
type input "[PERSON_NAME]"
click at [950, 456] on button "Search" at bounding box center [953, 463] width 105 height 35
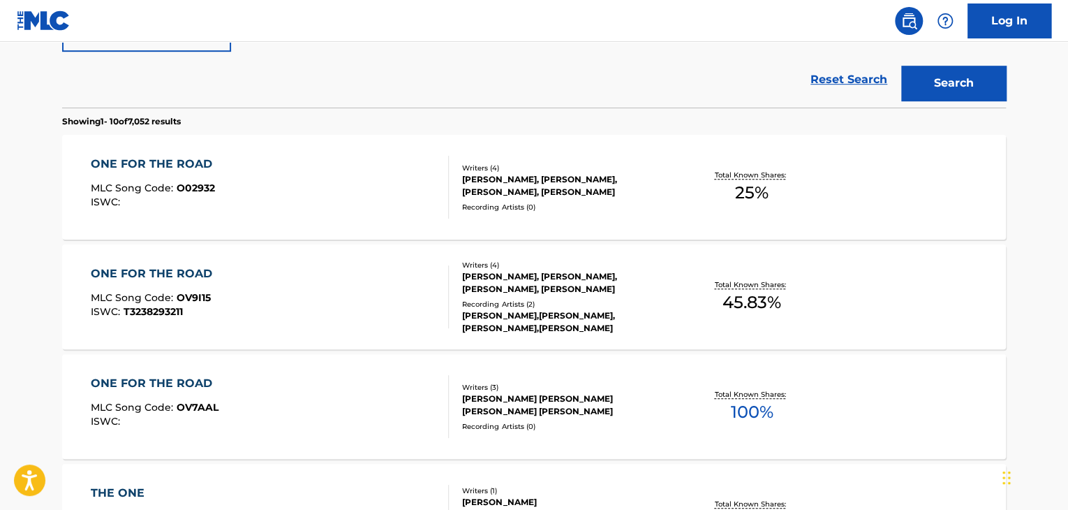
scroll to position [421, 0]
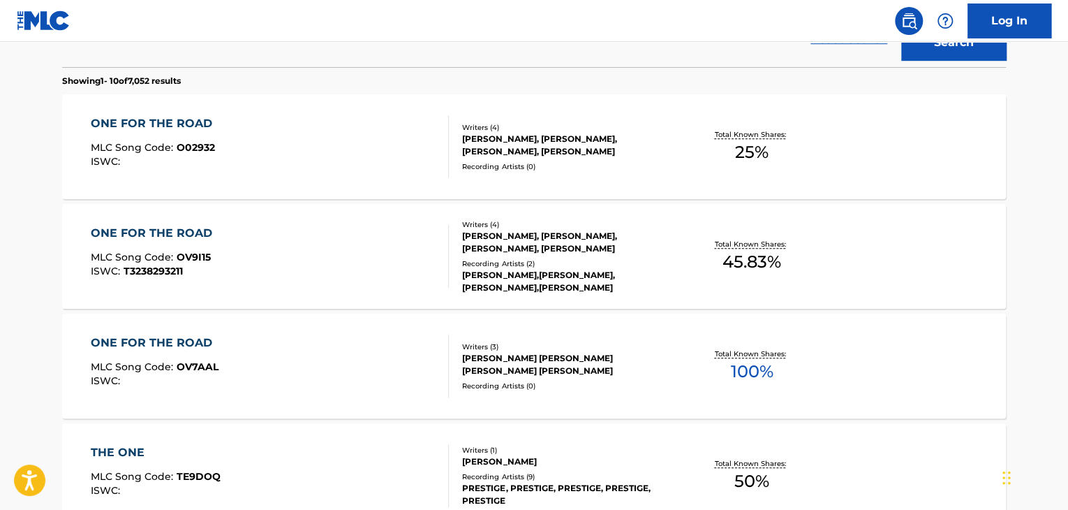
click at [197, 344] on div "ONE FOR THE ROAD" at bounding box center [155, 342] width 128 height 17
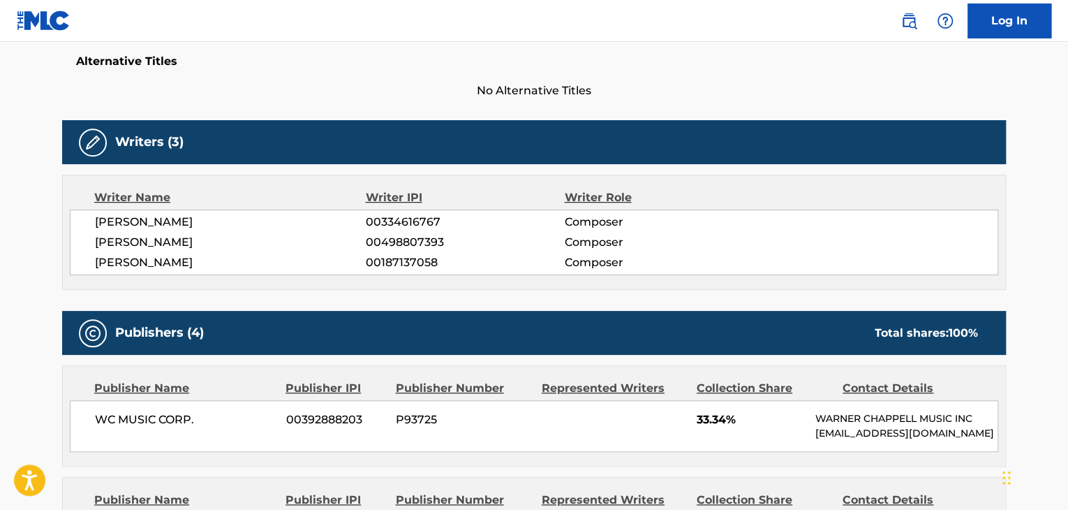
scroll to position [372, 0]
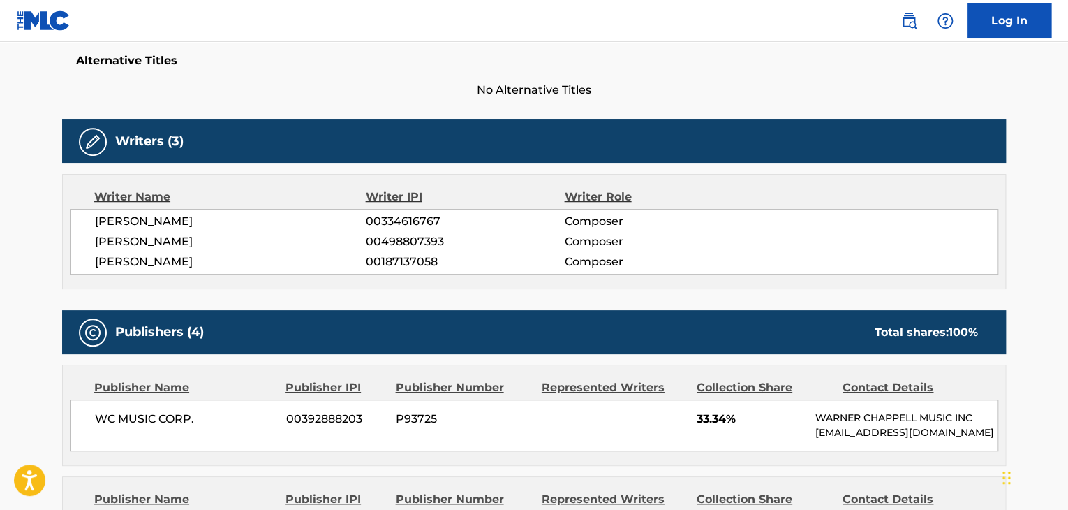
click at [159, 246] on span "[PERSON_NAME]" at bounding box center [230, 241] width 271 height 17
copy div "[PERSON_NAME]"
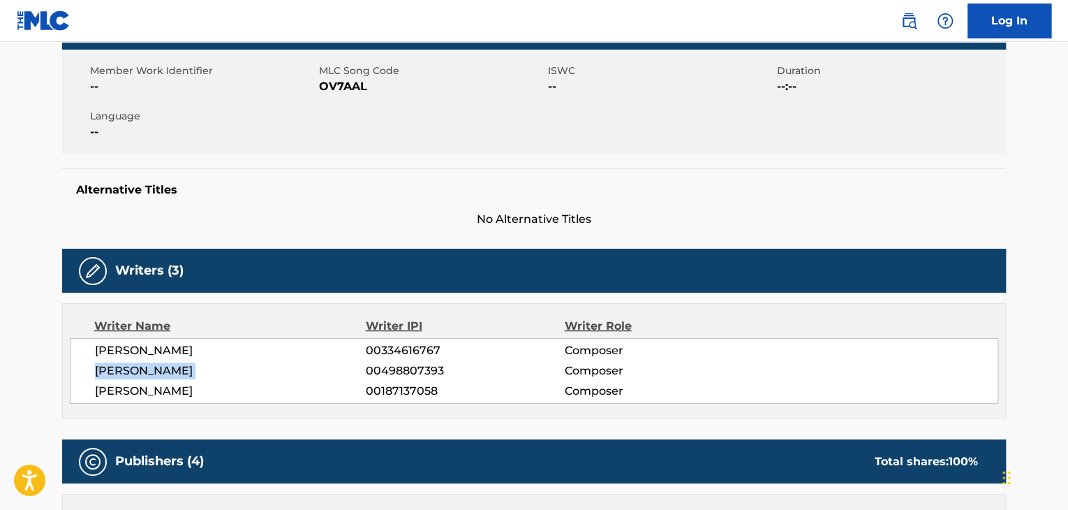
scroll to position [0, 0]
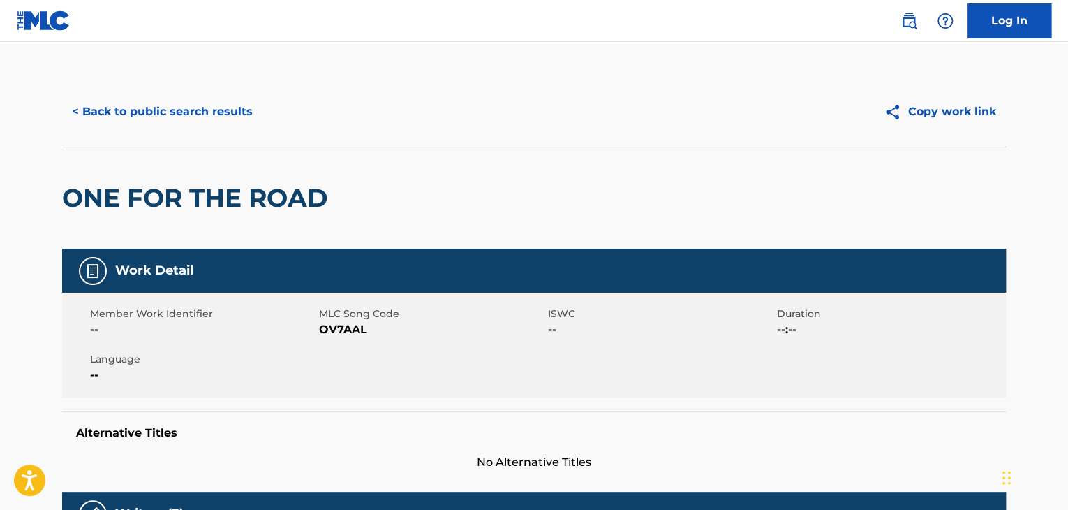
click at [220, 110] on button "< Back to public search results" at bounding box center [162, 111] width 200 height 35
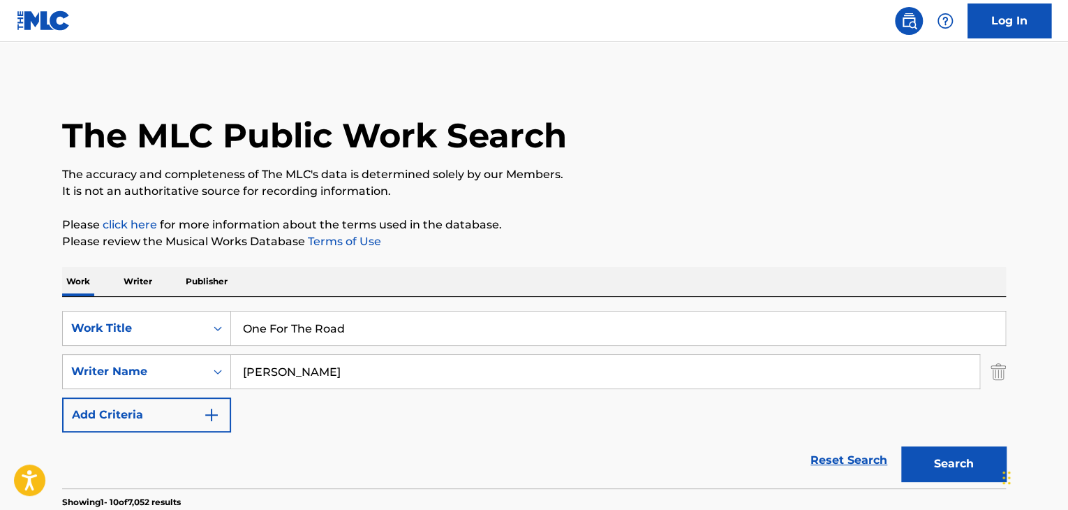
click at [350, 319] on input "One For The Road" at bounding box center [618, 328] width 774 height 34
paste input "Bad Luck Looks Good On Me"
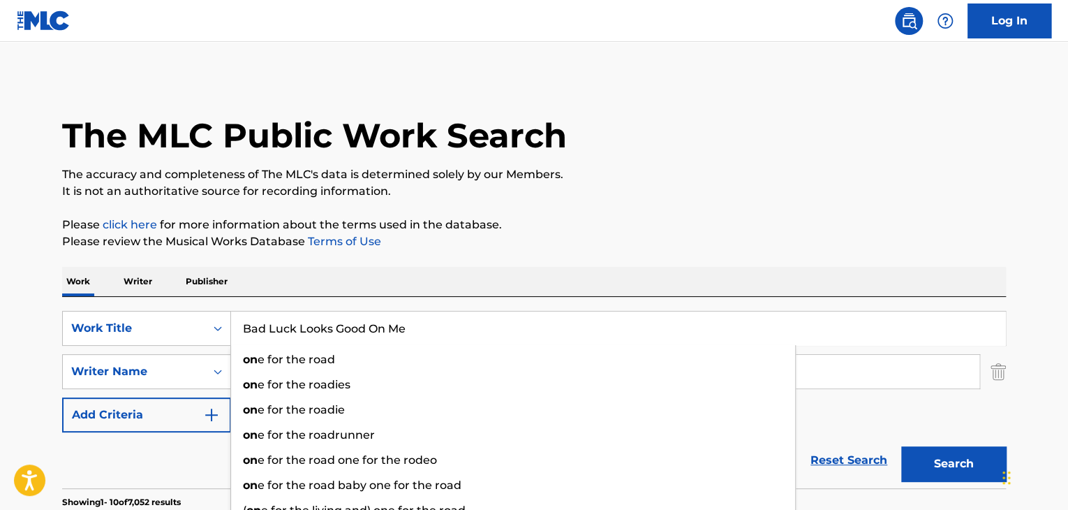
type input "Bad Luck Looks Good On Me"
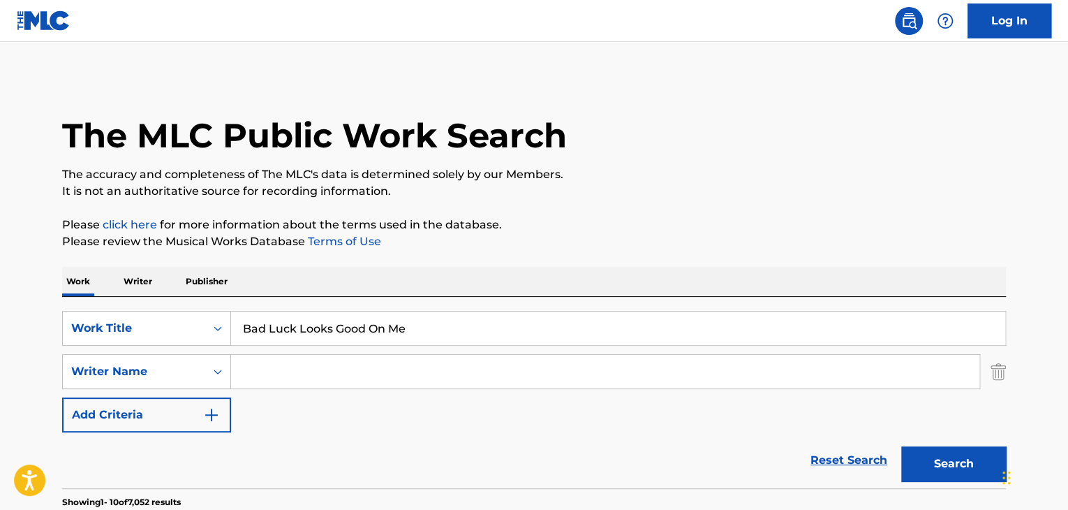
click at [901, 446] on button "Search" at bounding box center [953, 463] width 105 height 35
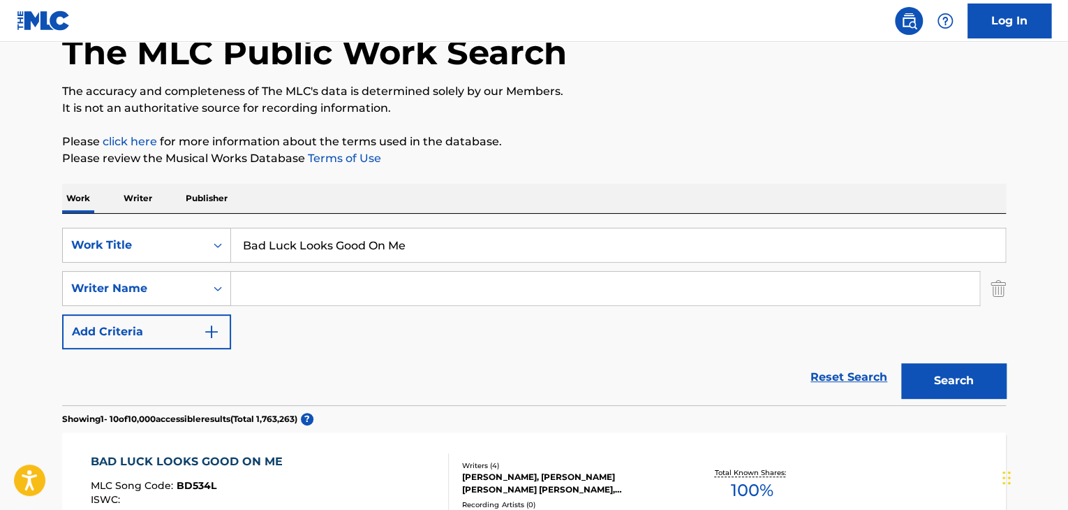
scroll to position [142, 0]
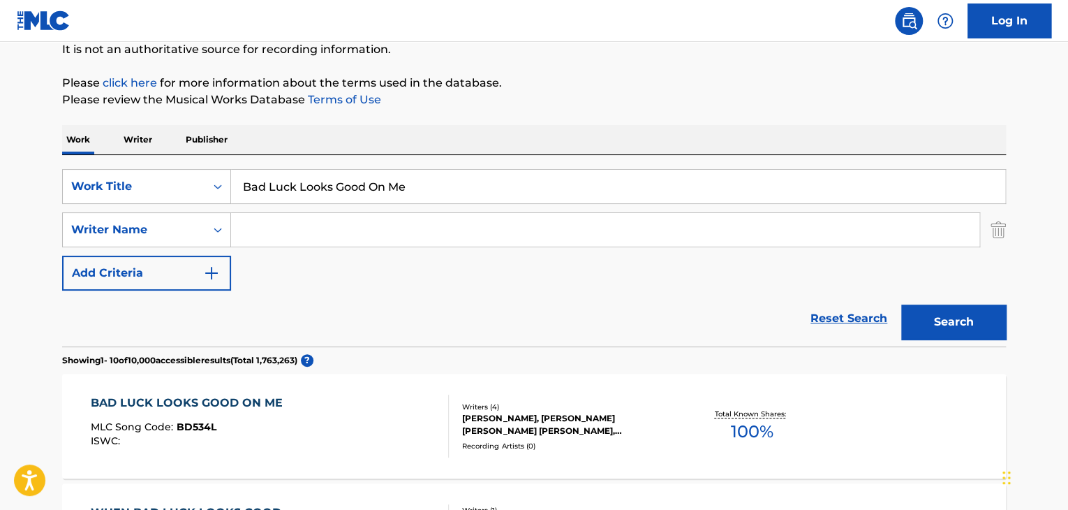
click at [253, 396] on div "BAD LUCK LOOKS GOOD ON ME" at bounding box center [190, 402] width 199 height 17
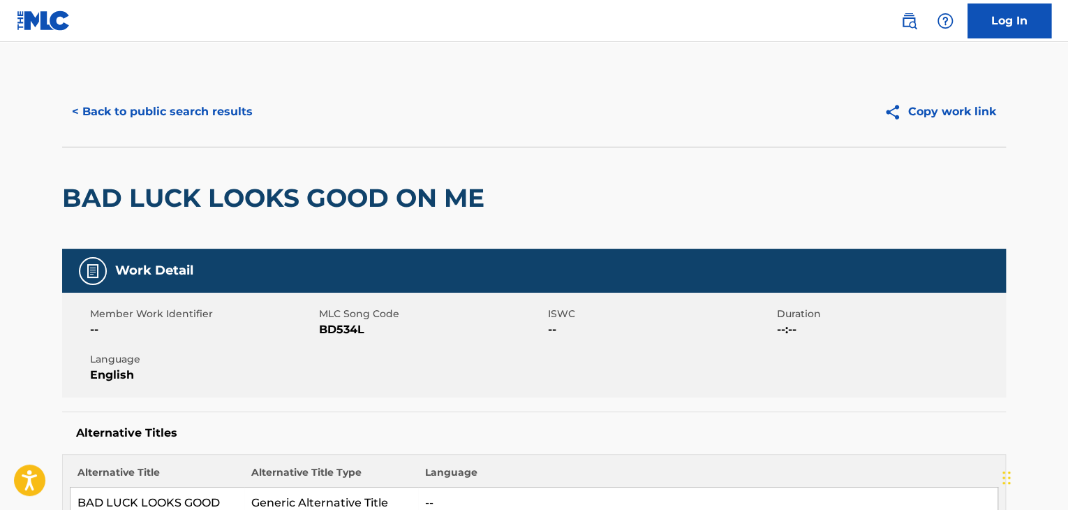
click at [349, 330] on span "BD534L" at bounding box center [432, 329] width 226 height 17
copy span "BD534L"
